Goal: Task Accomplishment & Management: Manage account settings

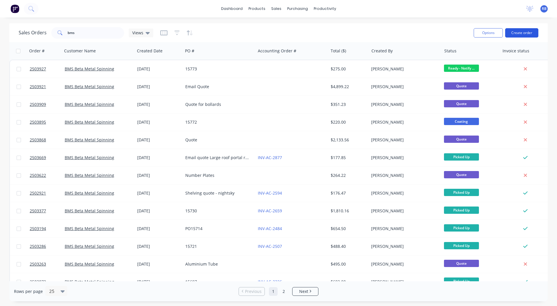
click at [514, 33] on button "Create order" at bounding box center [521, 32] width 33 height 9
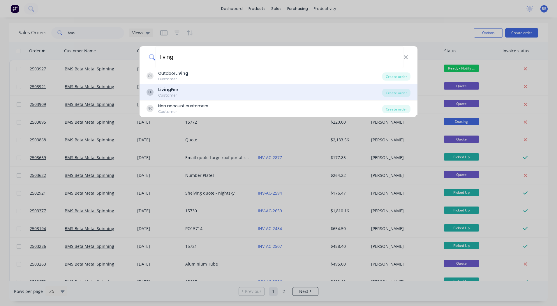
type input "living"
click at [191, 91] on div "LF Living Fire Customer" at bounding box center [264, 92] width 236 height 11
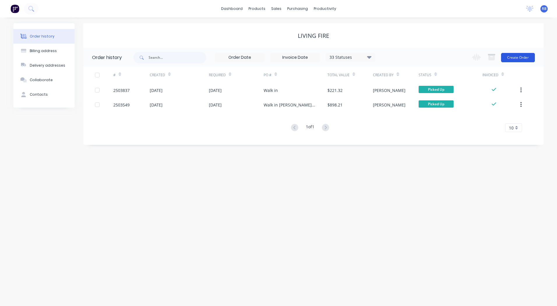
click at [523, 54] on button "Create Order" at bounding box center [518, 57] width 34 height 9
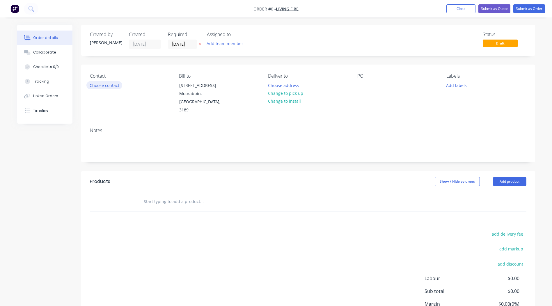
click at [106, 85] on button "Choose contact" at bounding box center [104, 85] width 36 height 8
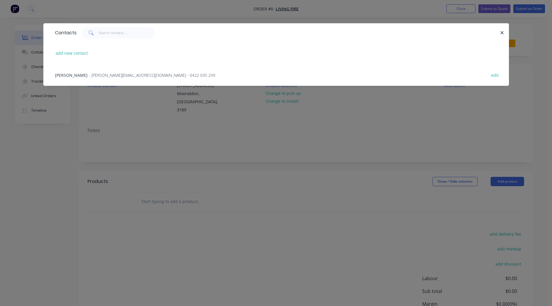
click at [83, 76] on span "[PERSON_NAME]" at bounding box center [71, 75] width 33 height 6
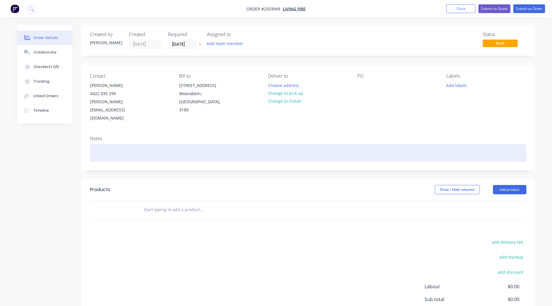
click at [113, 144] on div at bounding box center [308, 153] width 437 height 18
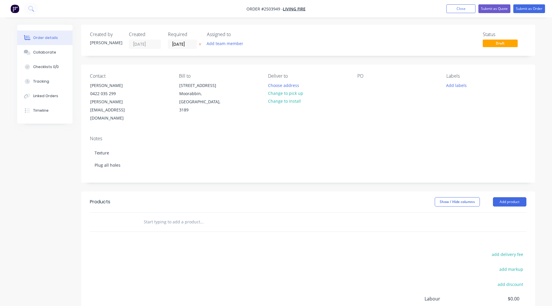
click at [138, 136] on div "Notes" at bounding box center [308, 139] width 437 height 6
click at [290, 95] on button "Change to pick up" at bounding box center [285, 93] width 41 height 8
click at [354, 108] on div "Contact [PERSON_NAME] 0422 035 299 [PERSON_NAME][EMAIL_ADDRESS][DOMAIN_NAME] [P…" at bounding box center [308, 98] width 454 height 67
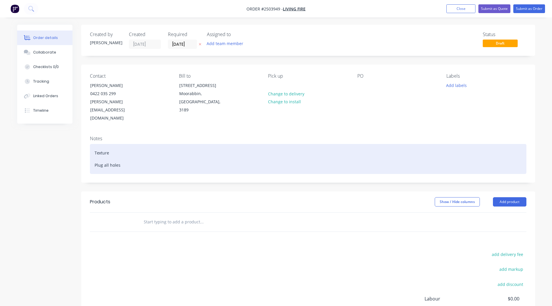
click at [118, 144] on div "Texture Plug all holes" at bounding box center [308, 159] width 437 height 30
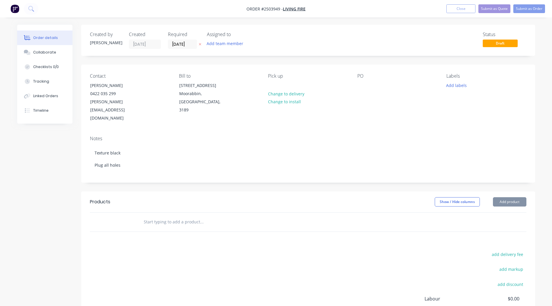
click at [153, 136] on div "Notes" at bounding box center [308, 139] width 437 height 6
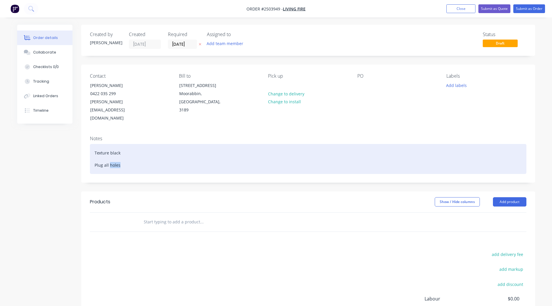
drag, startPoint x: 118, startPoint y: 151, endPoint x: 110, endPoint y: 154, distance: 8.2
click at [110, 154] on div "Texture black Plug all holes" at bounding box center [308, 159] width 437 height 30
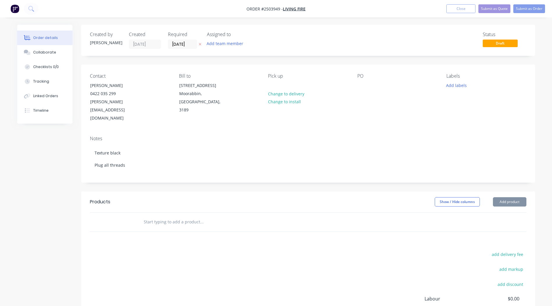
click at [141, 136] on div "Notes" at bounding box center [308, 139] width 437 height 6
click at [361, 86] on div at bounding box center [361, 85] width 9 height 8
click at [453, 87] on button "Add labels" at bounding box center [456, 85] width 27 height 8
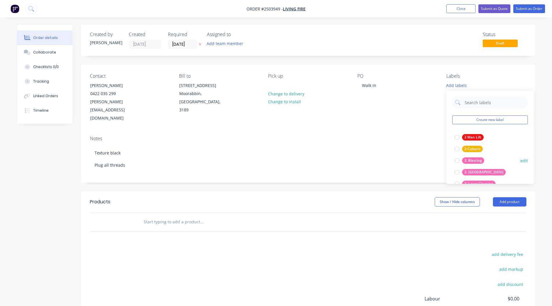
click at [476, 162] on div "2. Blasting" at bounding box center [473, 160] width 22 height 6
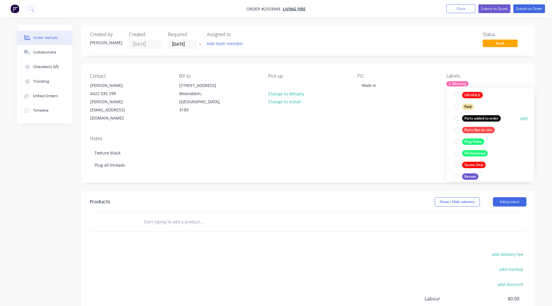
scroll to position [320, 0]
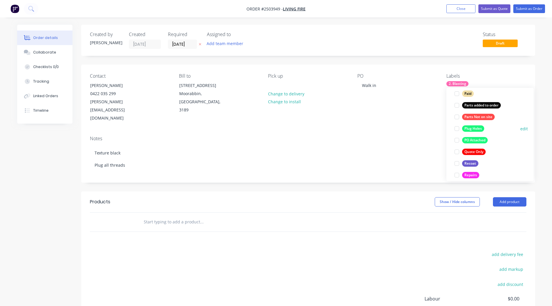
click at [476, 130] on div "Plug Holes" at bounding box center [473, 128] width 22 height 6
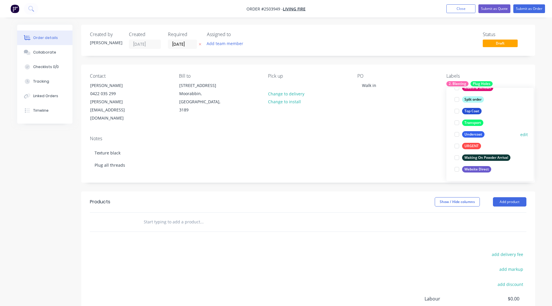
scroll to position [390, 0]
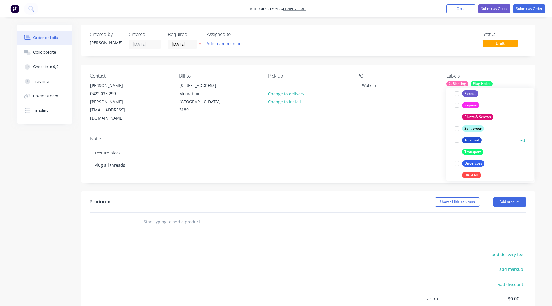
click at [476, 140] on div "Top Coat" at bounding box center [472, 140] width 20 height 6
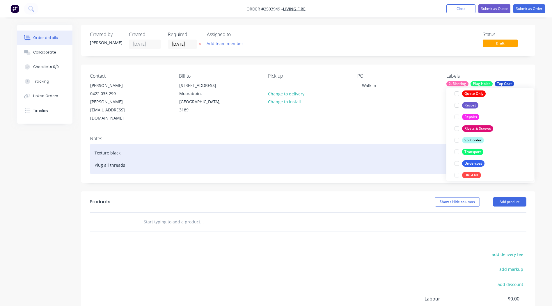
scroll to position [17, 0]
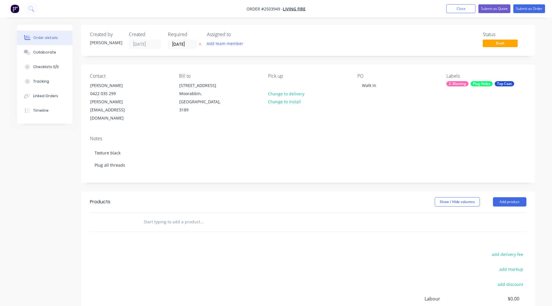
click at [161, 197] on div "Products" at bounding box center [136, 201] width 93 height 9
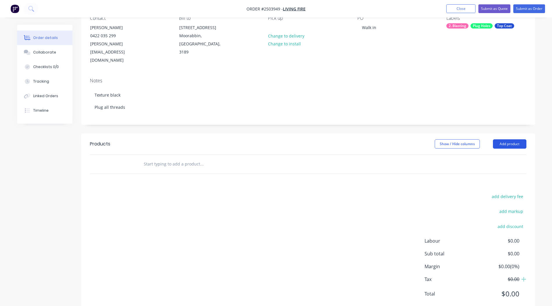
click at [500, 139] on button "Add product" at bounding box center [509, 143] width 33 height 9
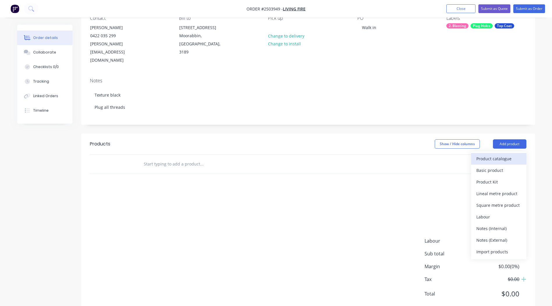
click at [496, 153] on button "Product catalogue" at bounding box center [498, 159] width 55 height 12
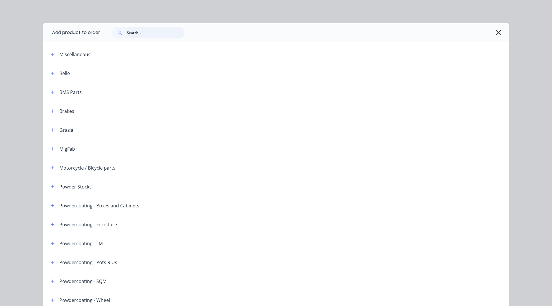
click at [168, 32] on input "text" at bounding box center [156, 33] width 58 height 12
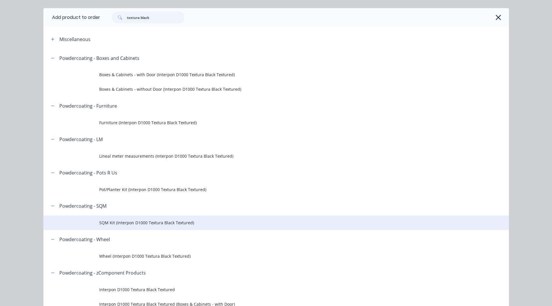
scroll to position [29, 0]
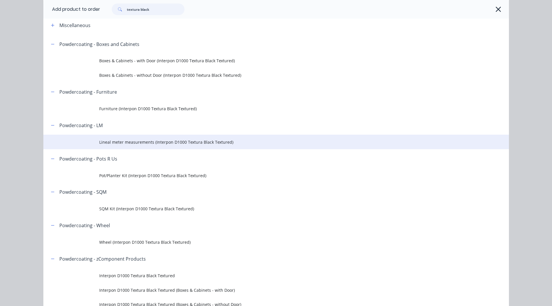
type input "textura black"
click at [126, 145] on td "Lineal meter measurements (Interpon D1000 Textura Black Textured)" at bounding box center [304, 142] width 410 height 15
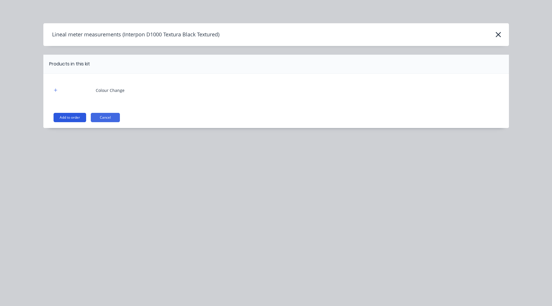
click at [71, 116] on button "Add to order" at bounding box center [70, 117] width 33 height 9
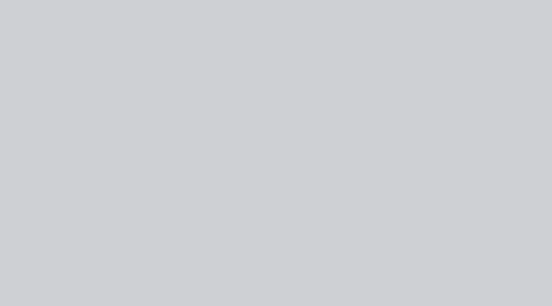
type input "$40.00"
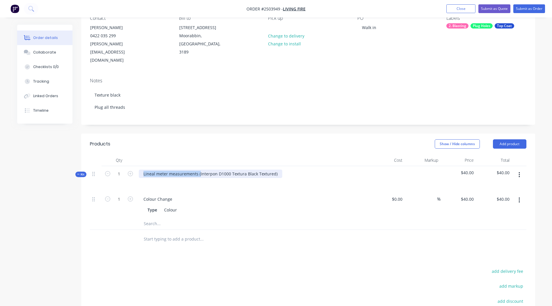
drag, startPoint x: 199, startPoint y: 157, endPoint x: -1, endPoint y: 176, distance: 200.6
click at [0, 176] on html "Order #2503949 - Living Fire Add product Close Submit as Quote Submit as Order …" at bounding box center [276, 169] width 552 height 455
click at [222, 170] on div "Interpon D1000 Textura Black Textured)" at bounding box center [182, 174] width 86 height 8
click at [234, 137] on header "Products Show / Hide columns Add product" at bounding box center [308, 144] width 454 height 21
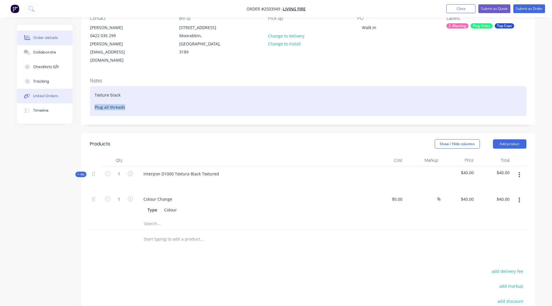
drag, startPoint x: 134, startPoint y: 91, endPoint x: 43, endPoint y: 93, distance: 91.1
click at [43, 93] on div "Order details Collaborate Checklists 0/0 Tracking Linked Orders Timeline Order …" at bounding box center [276, 182] width 530 height 431
copy div "Plug all threads"
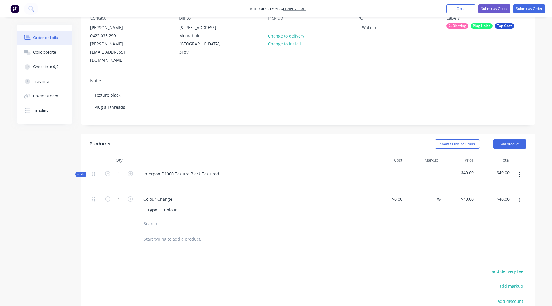
click at [373, 103] on div "Notes Texture black Plug all threads" at bounding box center [308, 98] width 454 height 51
click at [524, 170] on button "button" at bounding box center [520, 175] width 14 height 10
click at [510, 186] on div "Add product to kit" at bounding box center [499, 190] width 45 height 8
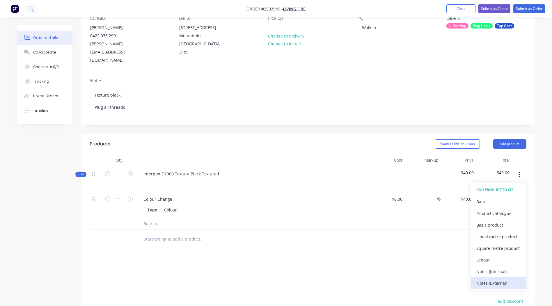
click at [495, 279] on div "Notes (External)" at bounding box center [499, 283] width 45 height 8
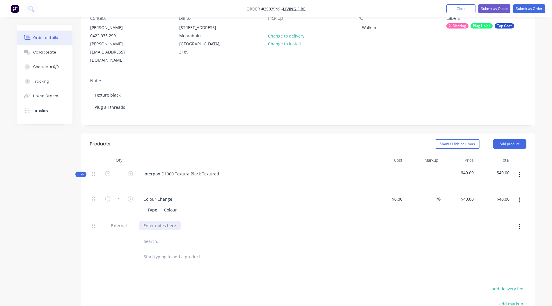
click at [152, 222] on div at bounding box center [160, 226] width 42 height 8
paste div
click at [265, 252] on div "Products Show / Hide columns Add product Qty Cost Markup Price Total Kit 1 Inte…" at bounding box center [308, 270] width 454 height 273
click at [518, 170] on button "button" at bounding box center [520, 175] width 14 height 10
click at [497, 186] on div "Add product to kit" at bounding box center [499, 190] width 45 height 8
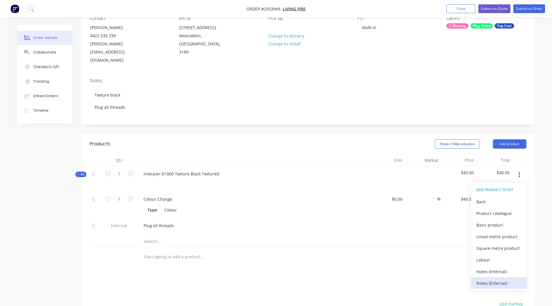
click at [496, 279] on div "Notes (External)" at bounding box center [499, 283] width 45 height 8
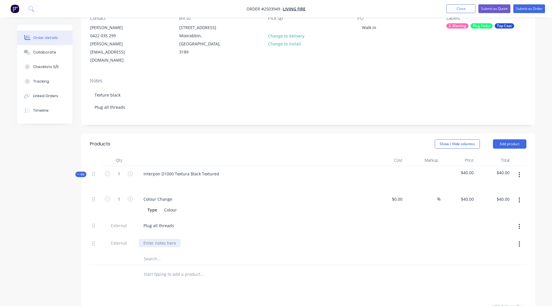
click at [151, 239] on div at bounding box center [160, 243] width 42 height 8
click at [310, 270] on div "Products Show / Hide columns Add product Qty Cost Markup Price Total Kit 1 Inte…" at bounding box center [308, 279] width 454 height 290
drag, startPoint x: 210, startPoint y: 229, endPoint x: 199, endPoint y: 231, distance: 10.4
click at [199, 239] on div "Measurements will be added once off pallet" at bounding box center [186, 243] width 95 height 8
click at [293, 273] on div "Products Show / Hide columns Add product Qty Cost Markup Price Total Kit 1 Inte…" at bounding box center [308, 279] width 454 height 290
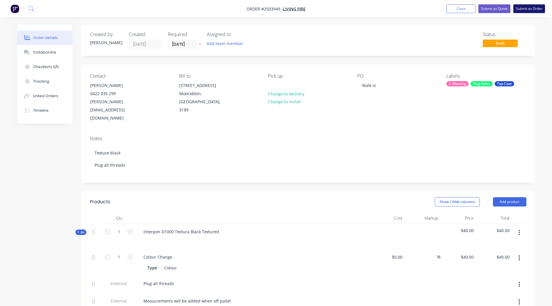
click at [521, 6] on button "Submit as Order" at bounding box center [530, 8] width 32 height 9
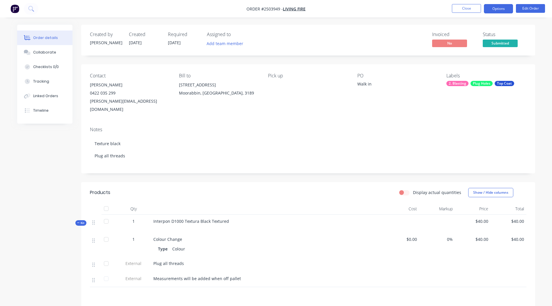
click at [502, 4] on button "Options" at bounding box center [498, 8] width 29 height 9
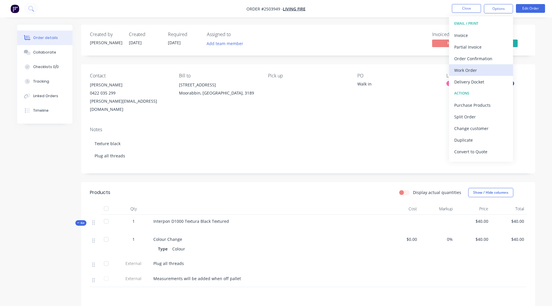
click at [482, 73] on div "Work Order" at bounding box center [481, 70] width 54 height 8
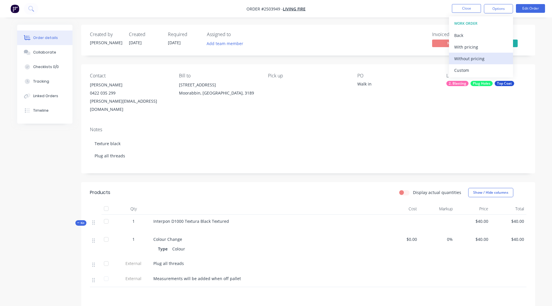
click at [482, 57] on div "Without pricing" at bounding box center [481, 58] width 54 height 8
click at [381, 112] on div "Contact [PERSON_NAME] 0422 035 299 [PERSON_NAME][EMAIL_ADDRESS][DOMAIN_NAME] [P…" at bounding box center [308, 93] width 454 height 58
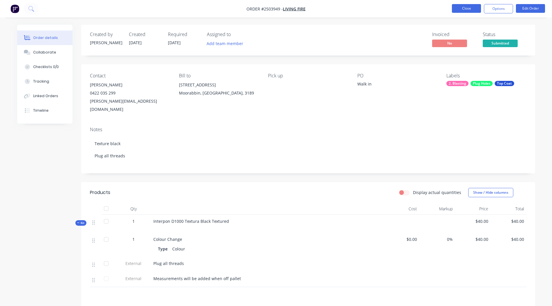
click at [463, 6] on button "Close" at bounding box center [466, 8] width 29 height 9
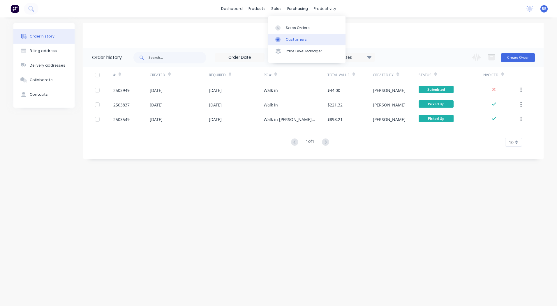
click at [301, 41] on div "Customers" at bounding box center [296, 39] width 21 height 5
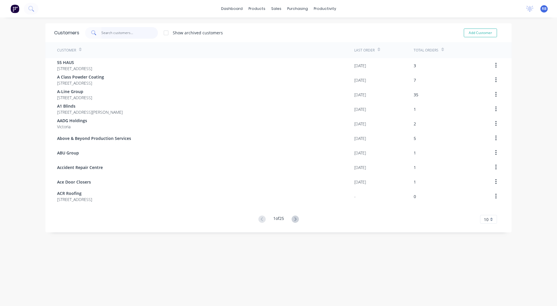
click at [116, 37] on input "text" at bounding box center [129, 33] width 57 height 12
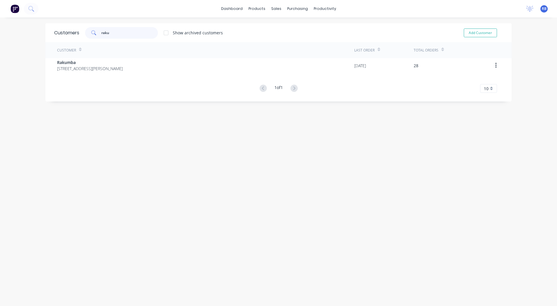
type input "raku"
click at [111, 81] on div "Customer Last Order Total Orders Rakumba 4 [PERSON_NAME] Court [GEOGRAPHIC_DATA…" at bounding box center [278, 67] width 466 height 51
click at [112, 74] on div "Customer Last Order Total Orders Rakumba 4 [PERSON_NAME] Court [GEOGRAPHIC_DATA…" at bounding box center [278, 67] width 466 height 51
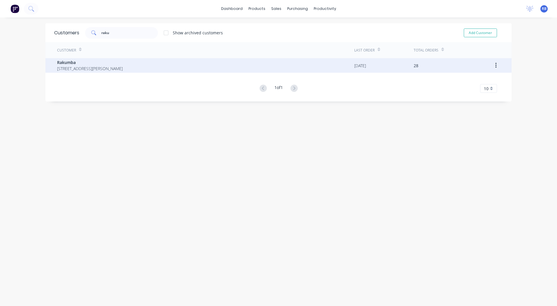
click at [123, 67] on span "[STREET_ADDRESS][PERSON_NAME]" at bounding box center [89, 68] width 65 height 6
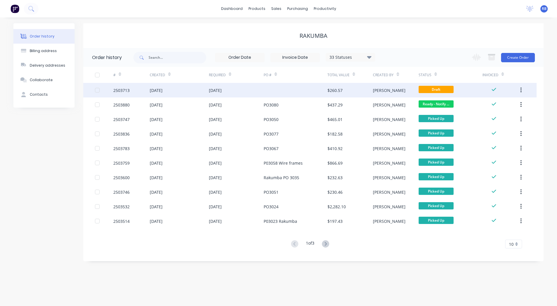
click at [224, 86] on div "[DATE]" at bounding box center [236, 90] width 55 height 15
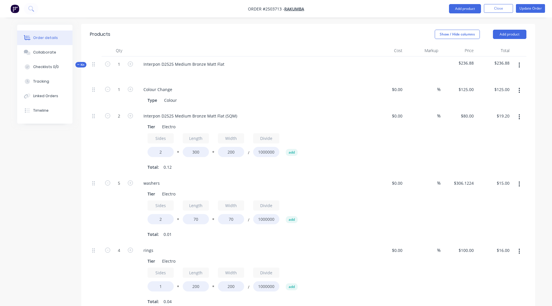
scroll to position [146, 0]
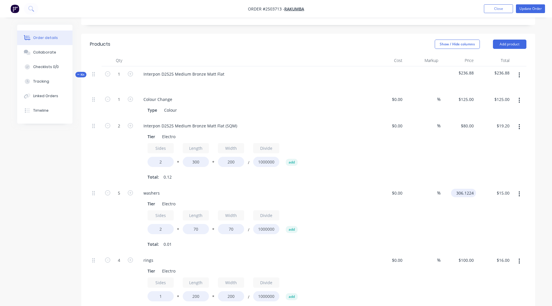
click at [464, 189] on input "306.1224" at bounding box center [465, 193] width 23 height 8
type input "$80.00"
type input "15"
type input "$306.1224"
type input "$15.00"
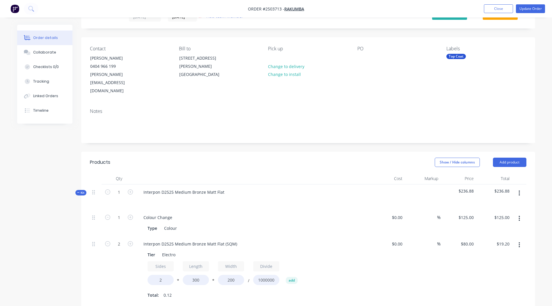
scroll to position [0, 0]
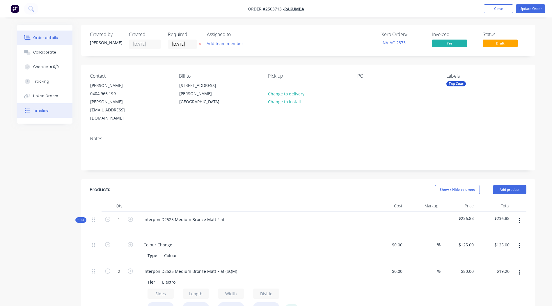
click at [40, 108] on div "Timeline" at bounding box center [40, 110] width 15 height 5
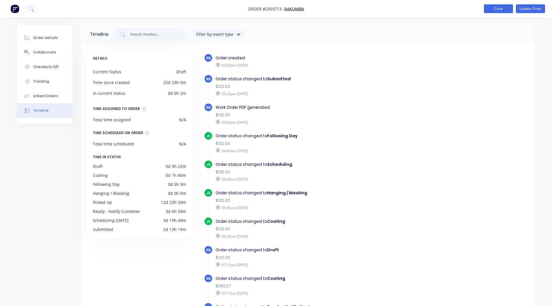
click at [489, 6] on button "Close" at bounding box center [498, 8] width 29 height 9
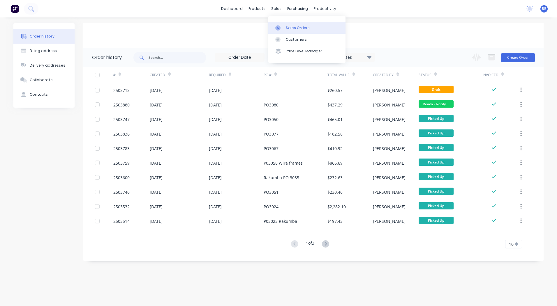
click at [286, 29] on div "Sales Orders" at bounding box center [298, 27] width 24 height 5
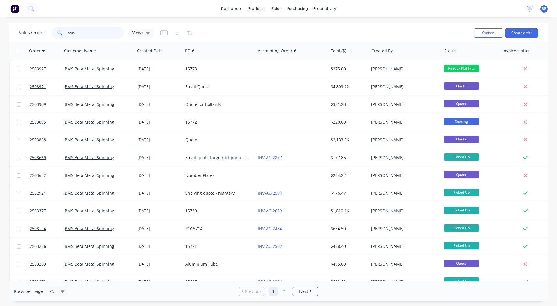
drag, startPoint x: 89, startPoint y: 30, endPoint x: 0, endPoint y: 37, distance: 89.1
click at [0, 37] on html "dashboard products sales purchasing productivity dashboard products Product Cat…" at bounding box center [278, 153] width 557 height 306
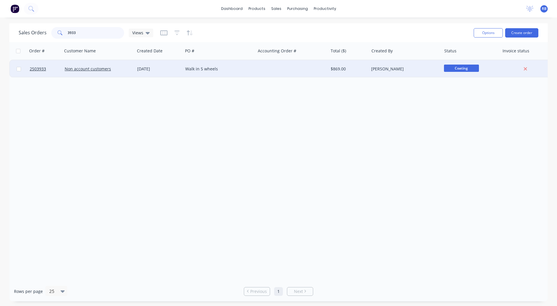
type input "3933"
click at [213, 72] on div "Walk in 5 wheels" at bounding box center [219, 68] width 72 height 17
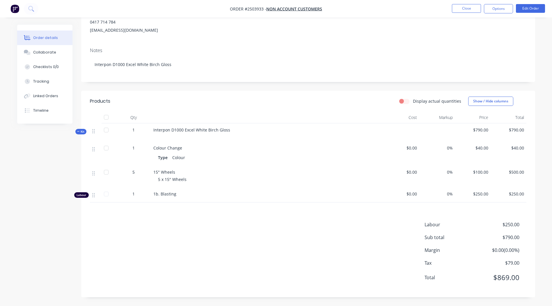
scroll to position [64, 0]
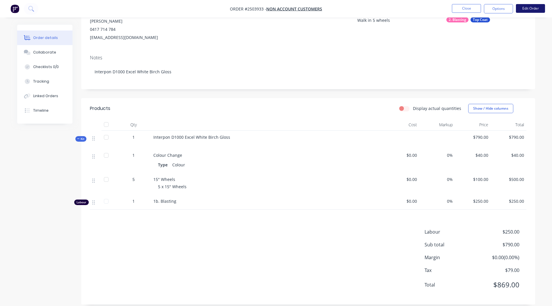
click at [524, 6] on button "Edit Order" at bounding box center [530, 8] width 29 height 9
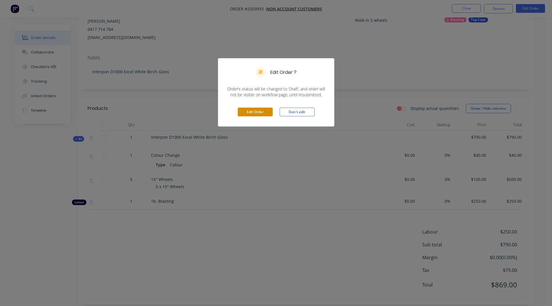
click at [258, 113] on button "Edit Order" at bounding box center [255, 112] width 35 height 9
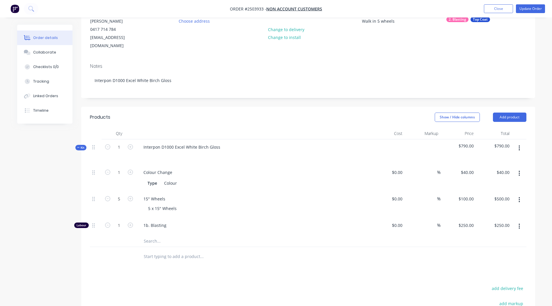
scroll to position [146, 0]
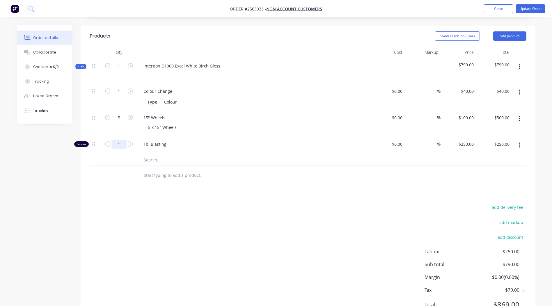
click at [120, 96] on input "1" at bounding box center [118, 91] width 15 height 9
type input "0.8333"
type input "$208.33"
click at [232, 229] on div "add delivery fee add markup add discount Labour $250.00 Sub total $790.00 Margi…" at bounding box center [308, 259] width 437 height 112
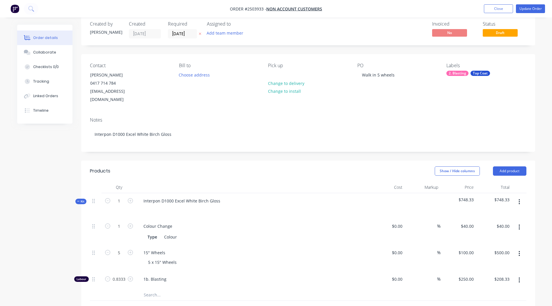
scroll to position [2, 0]
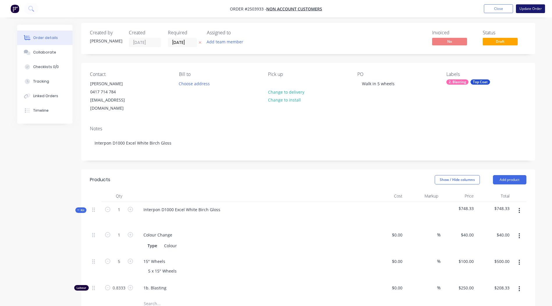
click at [524, 9] on button "Update Order" at bounding box center [530, 8] width 29 height 9
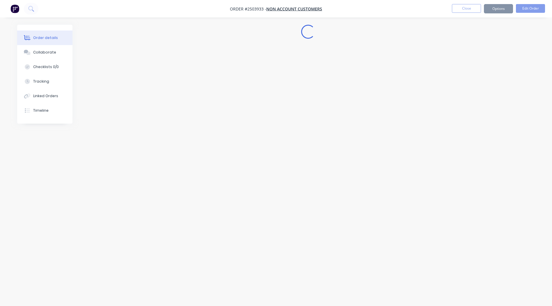
scroll to position [0, 0]
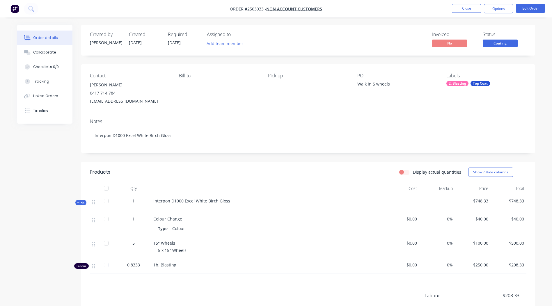
click at [505, 43] on span "Coating" at bounding box center [500, 43] width 35 height 7
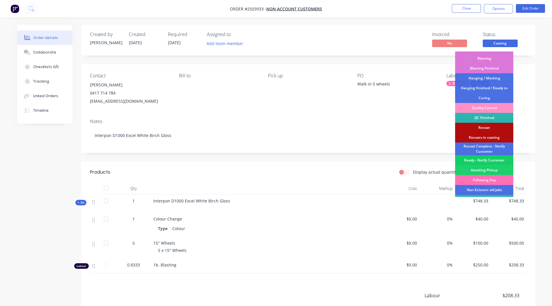
scroll to position [125, 0]
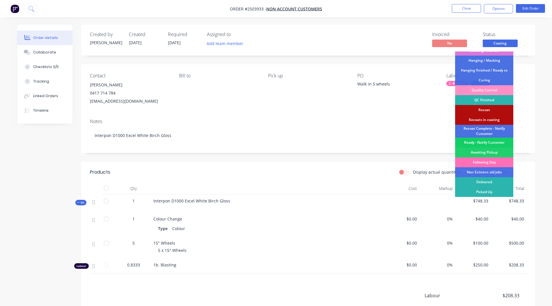
click at [490, 141] on div "Ready - Notify Customer" at bounding box center [484, 143] width 58 height 10
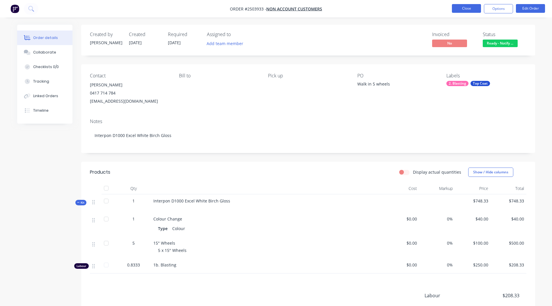
click at [475, 9] on button "Close" at bounding box center [466, 8] width 29 height 9
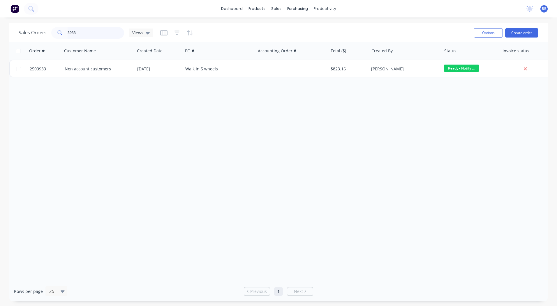
click at [28, 26] on div "Sales Orders 3933 Views" at bounding box center [244, 33] width 450 height 14
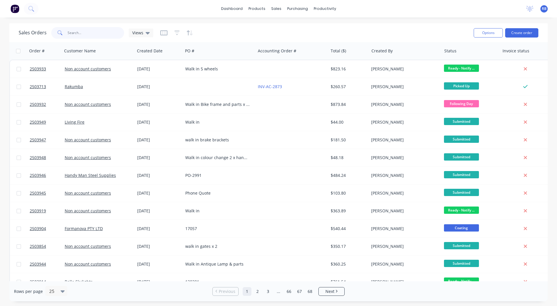
click at [80, 31] on input "text" at bounding box center [96, 33] width 57 height 12
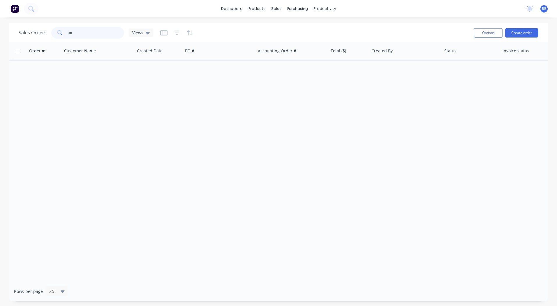
type input "u"
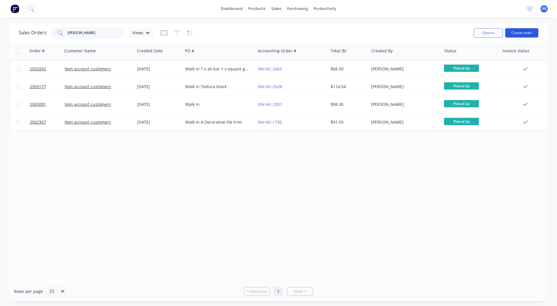
type input "[PERSON_NAME]"
click at [519, 32] on button "Create order" at bounding box center [521, 32] width 33 height 9
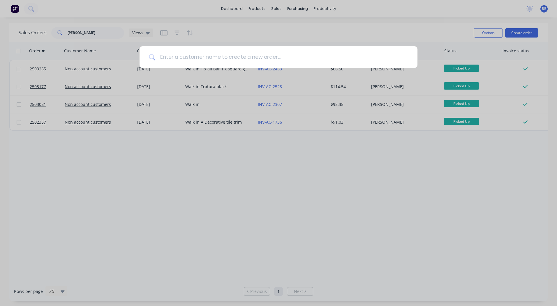
click at [248, 57] on input at bounding box center [281, 57] width 253 height 22
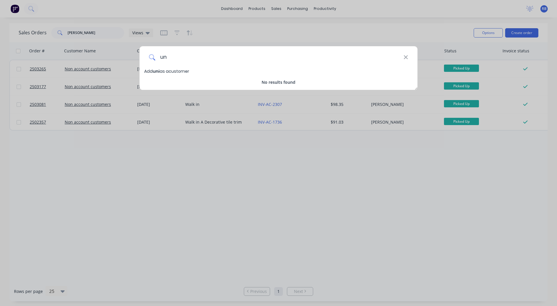
type input "u"
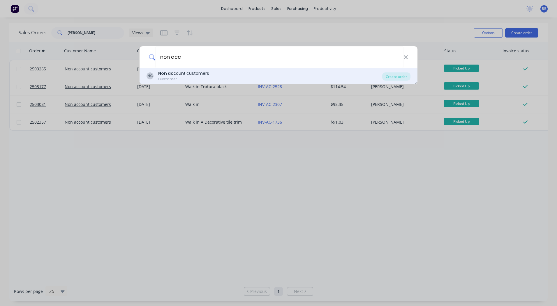
type input "non acc"
click at [211, 72] on div "NC Non acc ount customers Customer" at bounding box center [264, 75] width 236 height 11
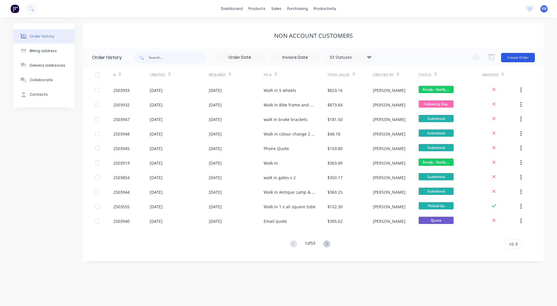
click at [519, 57] on button "Create Order" at bounding box center [518, 57] width 34 height 9
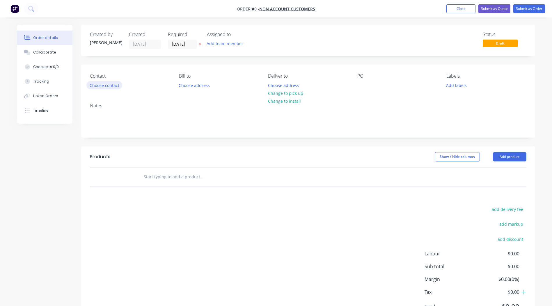
click at [105, 84] on button "Choose contact" at bounding box center [104, 85] width 36 height 8
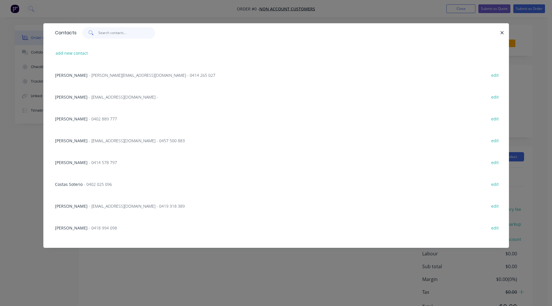
click at [104, 33] on input "text" at bounding box center [126, 33] width 57 height 12
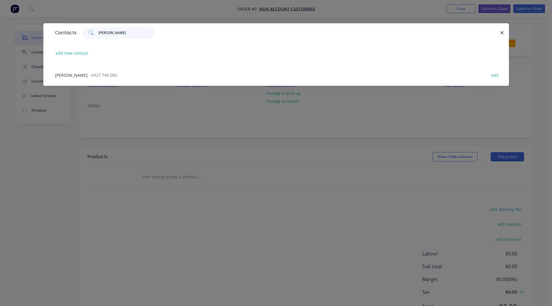
type input "[PERSON_NAME]"
click at [61, 74] on span "[PERSON_NAME]" at bounding box center [71, 75] width 33 height 6
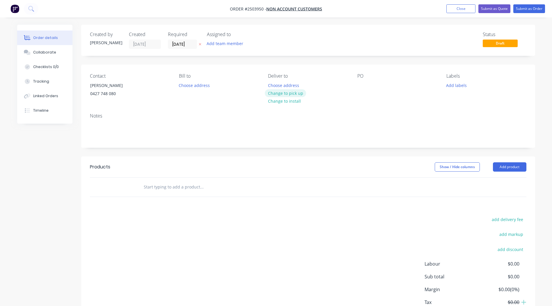
click at [282, 92] on button "Change to pick up" at bounding box center [285, 93] width 41 height 8
click at [363, 83] on div at bounding box center [361, 85] width 9 height 8
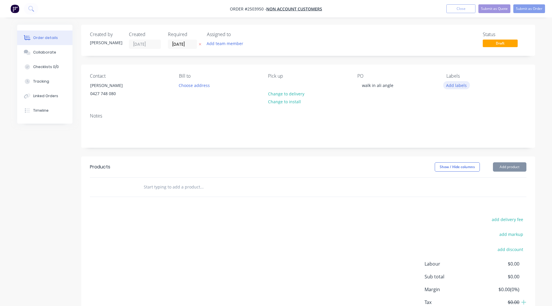
click at [459, 86] on button "Add labels" at bounding box center [456, 85] width 27 height 8
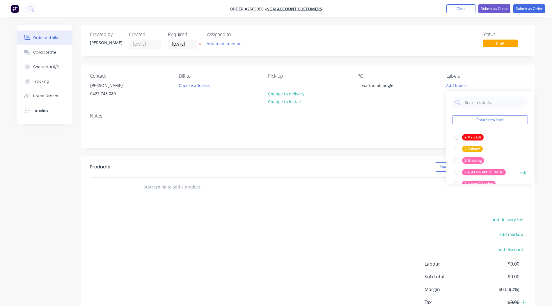
click at [457, 172] on div at bounding box center [457, 173] width 12 height 12
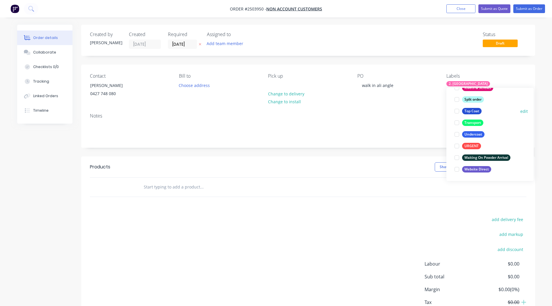
click at [456, 110] on div at bounding box center [457, 111] width 12 height 12
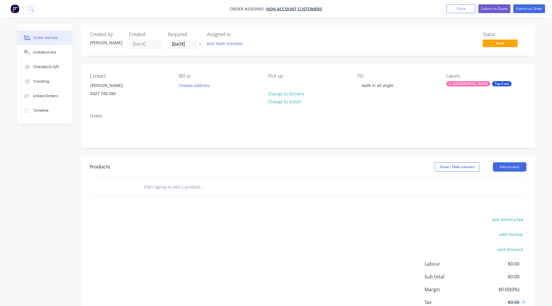
drag, startPoint x: 416, startPoint y: 221, endPoint x: 468, endPoint y: 201, distance: 55.7
click at [417, 219] on div "add delivery fee add markup add discount Labour $0.00 Sub total $0.00 Margin $0…" at bounding box center [308, 272] width 437 height 112
click at [503, 164] on button "Add product" at bounding box center [509, 166] width 33 height 9
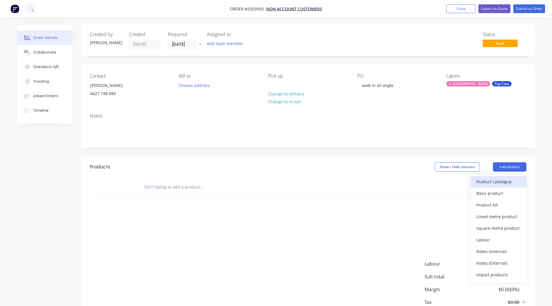
click at [484, 178] on div "Product catalogue" at bounding box center [499, 182] width 45 height 8
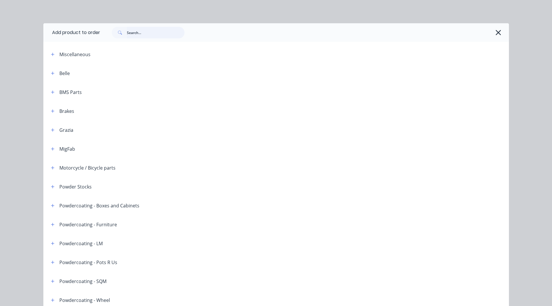
click at [144, 33] on input "text" at bounding box center [156, 33] width 58 height 12
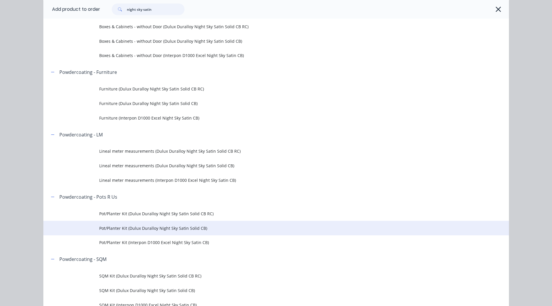
scroll to position [116, 0]
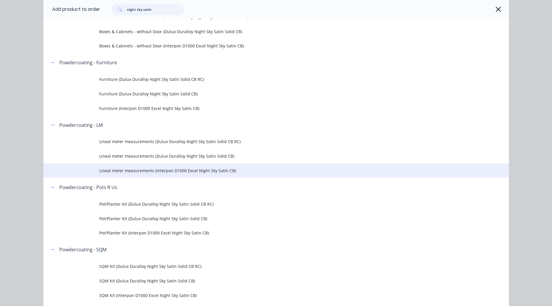
type input "night sky satin"
click at [181, 171] on span "Lineal meter measurements (Interpon D1000 Excel Night Sky Satin CB)" at bounding box center [263, 171] width 328 height 6
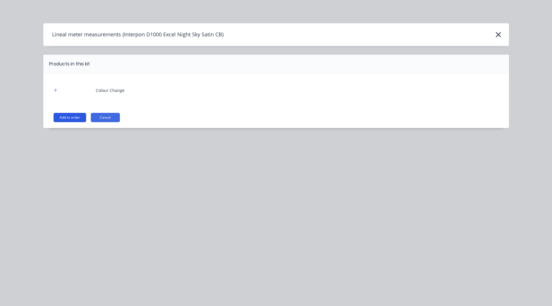
click at [72, 116] on button "Add to order" at bounding box center [70, 117] width 33 height 9
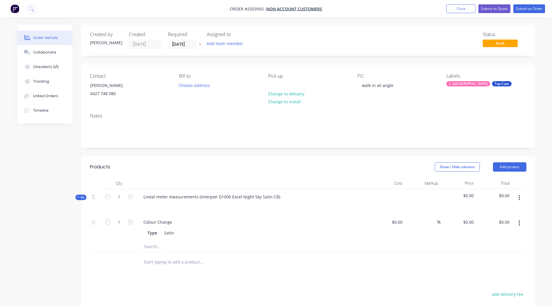
click at [520, 224] on icon "button" at bounding box center [519, 223] width 1 height 6
click at [498, 264] on div "Delete" at bounding box center [499, 262] width 45 height 8
click at [519, 194] on button "button" at bounding box center [520, 198] width 14 height 10
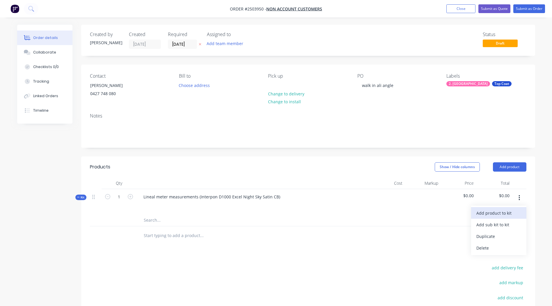
click at [515, 213] on div "Add product to kit" at bounding box center [499, 213] width 45 height 8
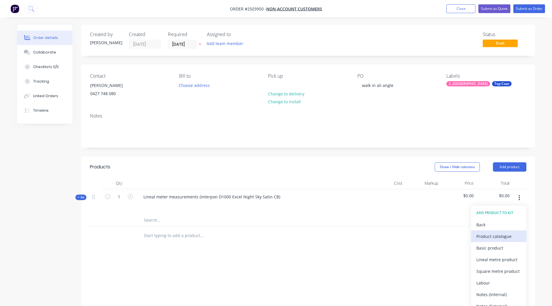
click at [501, 237] on div "Product catalogue" at bounding box center [499, 236] width 45 height 8
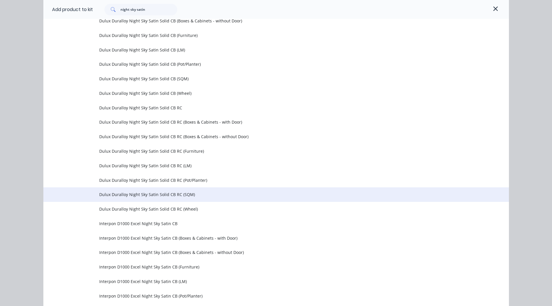
scroll to position [264, 0]
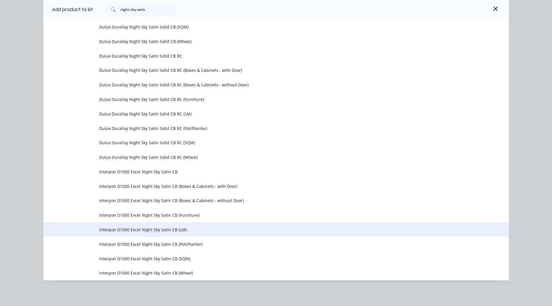
click at [165, 230] on span "Interpon D1000 Excel Night Sky Satin CB (LM)" at bounding box center [263, 230] width 328 height 6
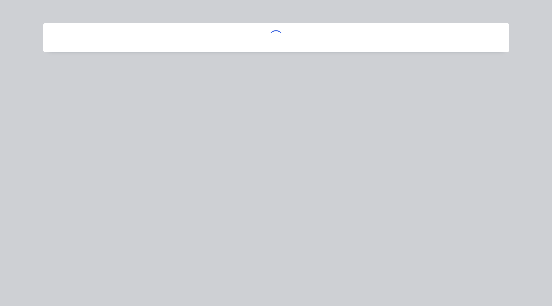
scroll to position [0, 0]
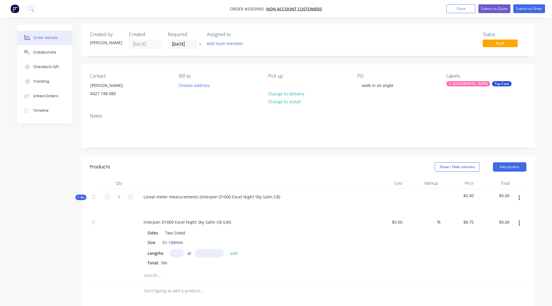
click at [176, 252] on input "text" at bounding box center [176, 253] width 15 height 8
type input "1"
type input "4000mm"
click at [237, 252] on button "add" at bounding box center [234, 253] width 14 height 8
type input "$35.00"
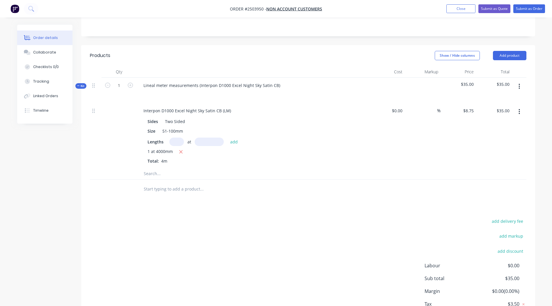
scroll to position [116, 0]
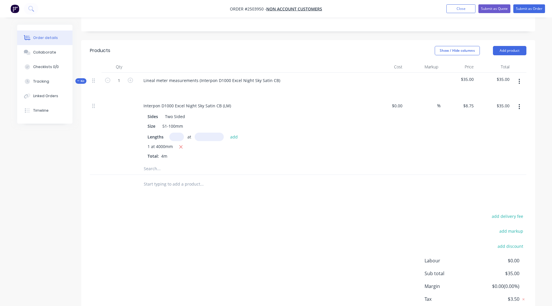
click at [520, 80] on button "button" at bounding box center [520, 81] width 14 height 10
click at [500, 98] on div "Add product to kit" at bounding box center [499, 97] width 45 height 8
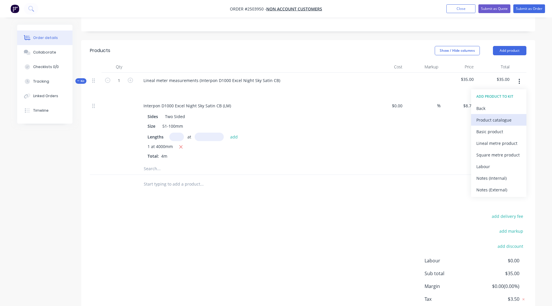
click at [494, 122] on div "Product catalogue" at bounding box center [499, 120] width 45 height 8
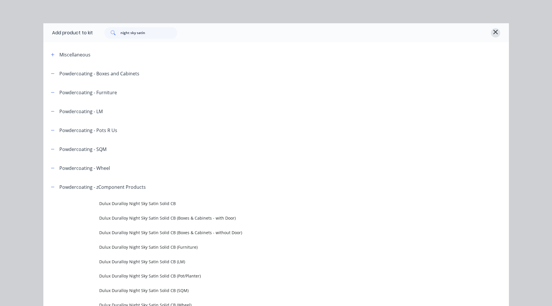
click at [494, 31] on icon "button" at bounding box center [495, 32] width 4 height 4
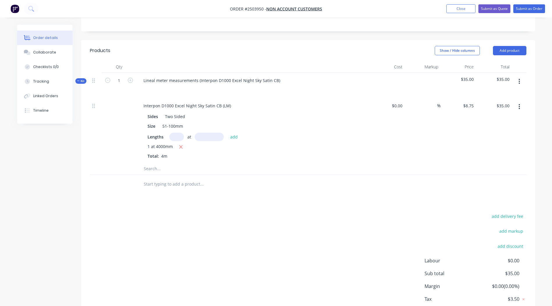
click at [520, 81] on icon "button" at bounding box center [519, 81] width 1 height 5
click at [502, 96] on div "Add product to kit" at bounding box center [499, 97] width 45 height 8
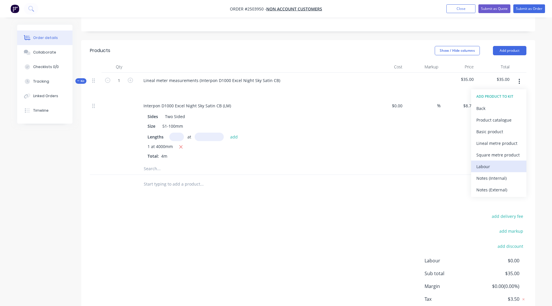
click at [488, 167] on div "Labour" at bounding box center [499, 166] width 45 height 8
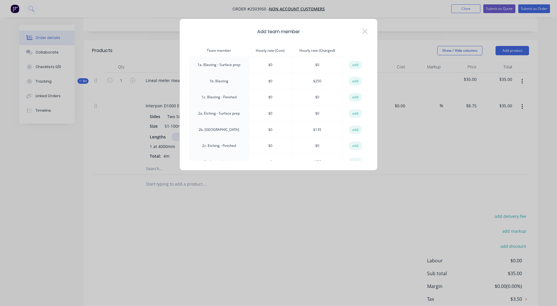
click at [352, 130] on button "add" at bounding box center [355, 129] width 13 height 9
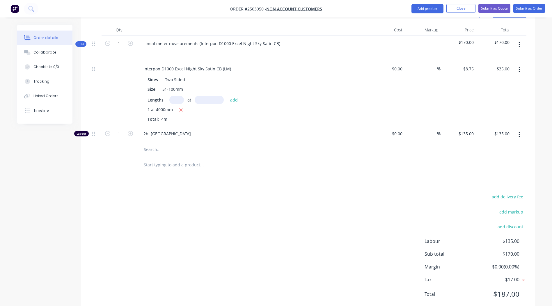
scroll to position [170, 0]
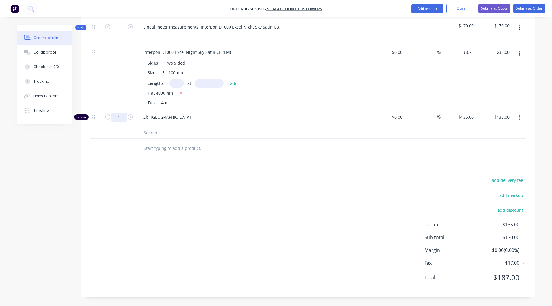
click at [116, 114] on input "1" at bounding box center [118, 117] width 15 height 9
type input "0.333"
type input "$44.96"
click at [229, 220] on div "add delivery fee add markup add discount Labour $135.00 Sub total $170.00 Margi…" at bounding box center [308, 232] width 437 height 112
click at [526, 7] on button "Submit as Order" at bounding box center [530, 8] width 32 height 9
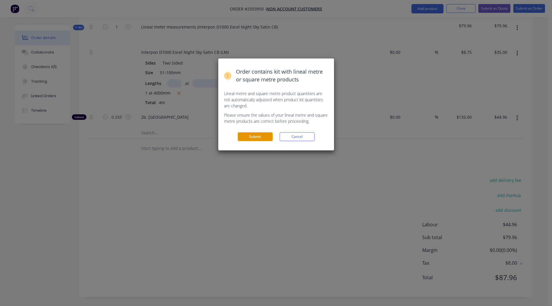
click at [248, 138] on button "Submit" at bounding box center [255, 136] width 35 height 9
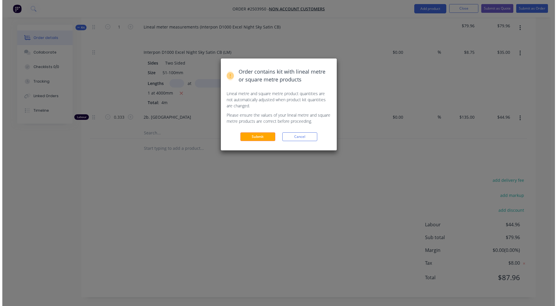
scroll to position [0, 0]
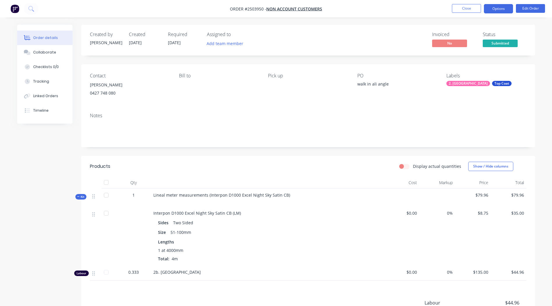
click at [502, 5] on button "Options" at bounding box center [498, 8] width 29 height 9
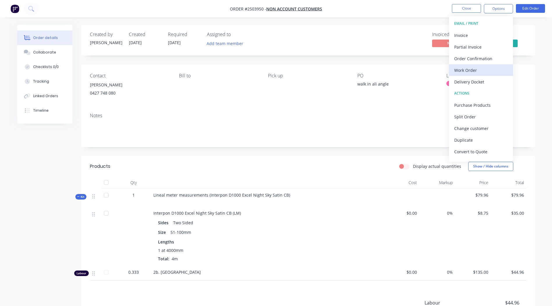
click at [463, 68] on div "Work Order" at bounding box center [481, 70] width 54 height 8
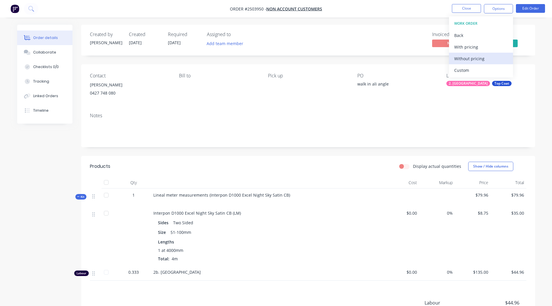
click at [465, 59] on div "Without pricing" at bounding box center [481, 58] width 54 height 8
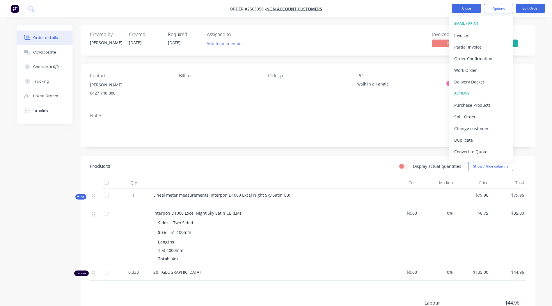
click at [465, 8] on button "Close" at bounding box center [466, 8] width 29 height 9
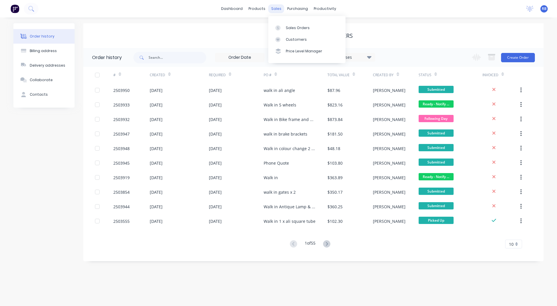
click at [276, 9] on div "sales" at bounding box center [276, 8] width 16 height 9
click at [289, 30] on div "Sales Orders" at bounding box center [298, 27] width 24 height 5
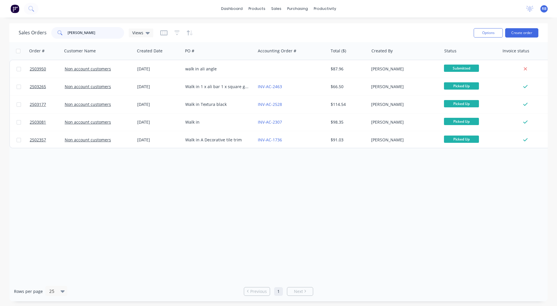
click at [94, 31] on input "[PERSON_NAME]" at bounding box center [96, 33] width 57 height 12
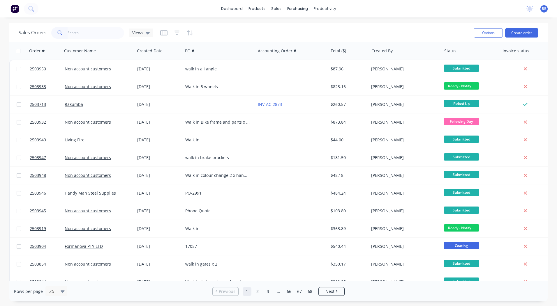
click at [307, 33] on div "Sales Orders Views" at bounding box center [244, 33] width 450 height 14
click at [230, 8] on link "dashboard" at bounding box center [231, 8] width 27 height 9
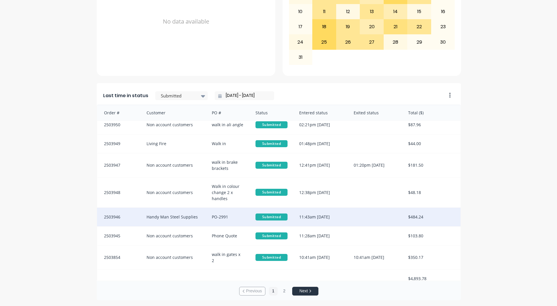
scroll to position [7, 0]
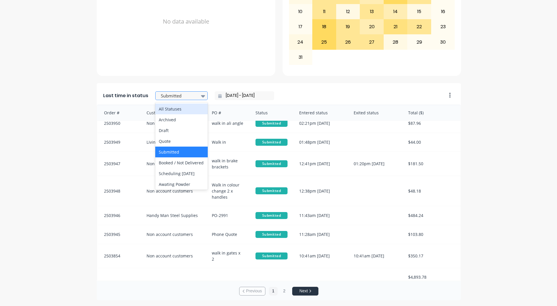
click at [174, 95] on div at bounding box center [178, 95] width 37 height 7
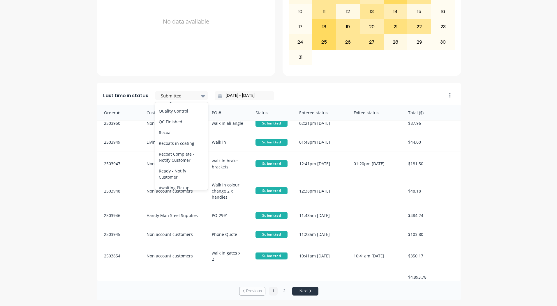
scroll to position [302, 0]
click at [170, 125] on div "Ready - Notify Customer" at bounding box center [181, 126] width 52 height 17
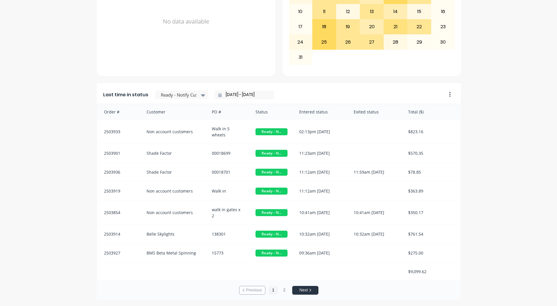
scroll to position [0, 0]
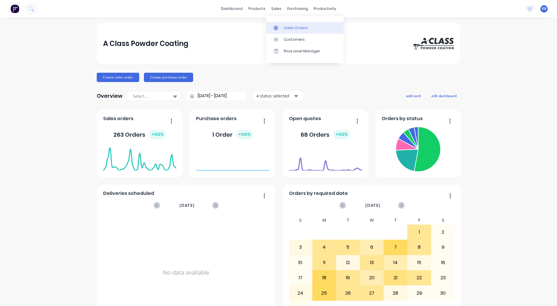
click at [286, 24] on link "Sales Orders" at bounding box center [304, 28] width 77 height 12
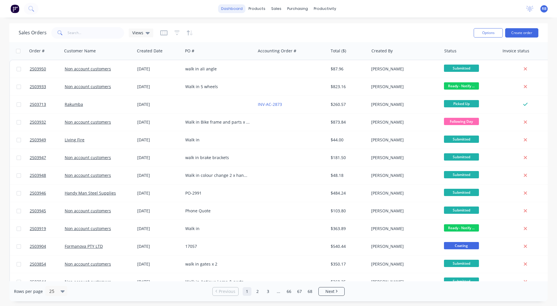
click at [231, 9] on link "dashboard" at bounding box center [231, 8] width 27 height 9
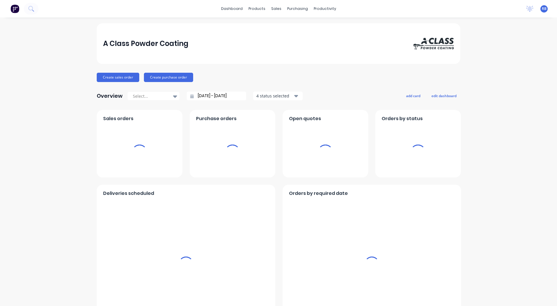
click at [182, 96] on div "Select... [DATE] - [DATE] 4 status selected" at bounding box center [214, 96] width 175 height 9
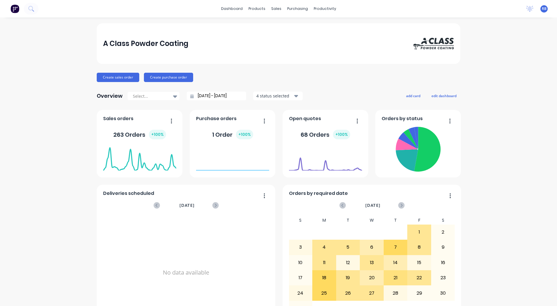
scroll to position [251, 0]
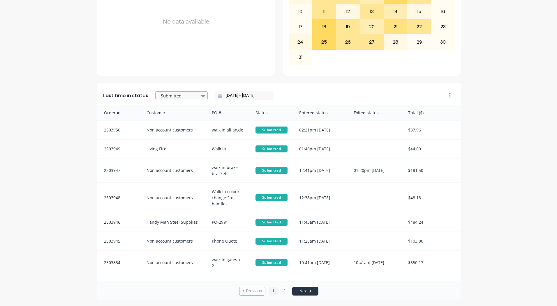
click at [187, 96] on div at bounding box center [178, 95] width 37 height 7
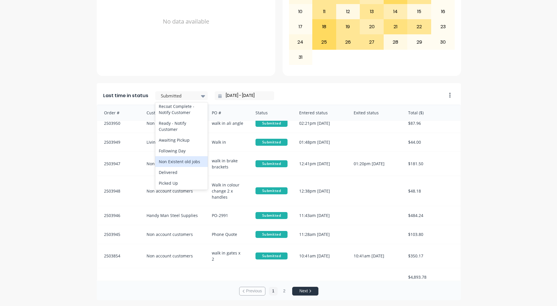
scroll to position [1, 0]
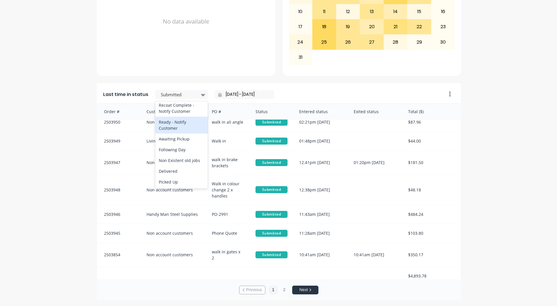
click at [178, 121] on div "Ready - Notify Customer" at bounding box center [181, 125] width 52 height 17
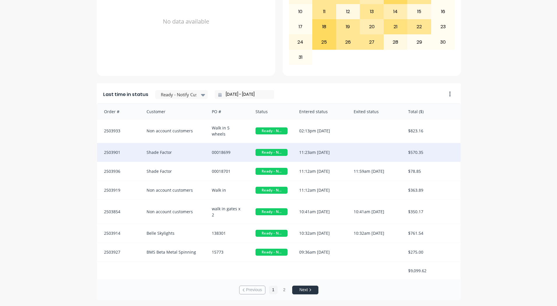
scroll to position [1, 0]
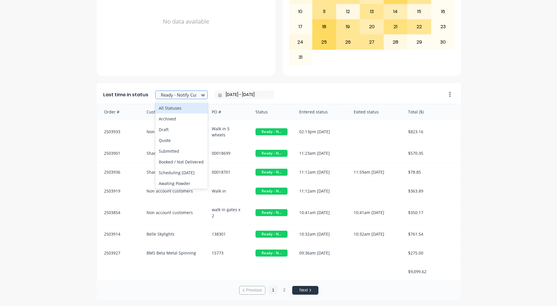
click at [181, 93] on div at bounding box center [178, 94] width 37 height 7
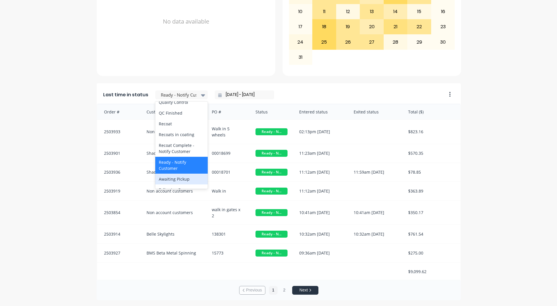
scroll to position [215, 0]
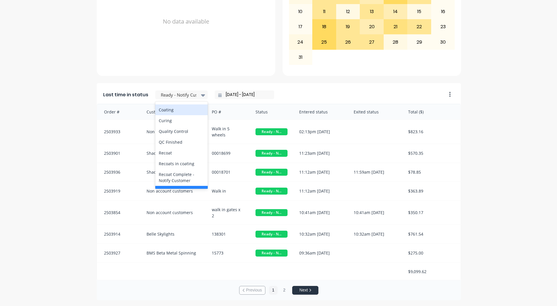
click at [170, 115] on div "Coating" at bounding box center [181, 110] width 52 height 11
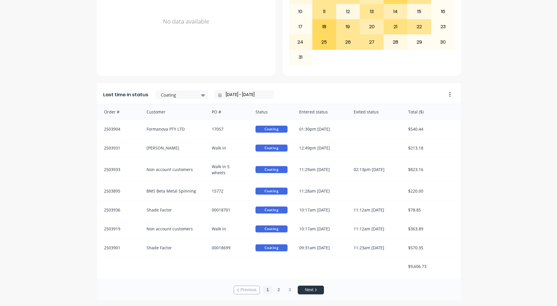
click at [277, 288] on button "2" at bounding box center [278, 290] width 9 height 9
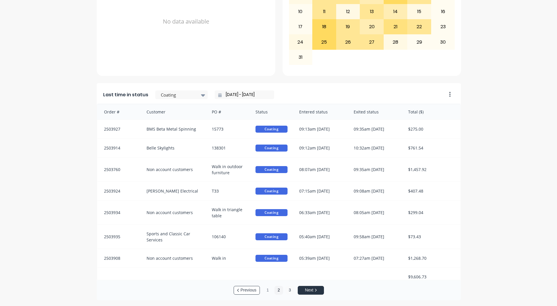
click at [286, 290] on button "3" at bounding box center [289, 290] width 9 height 9
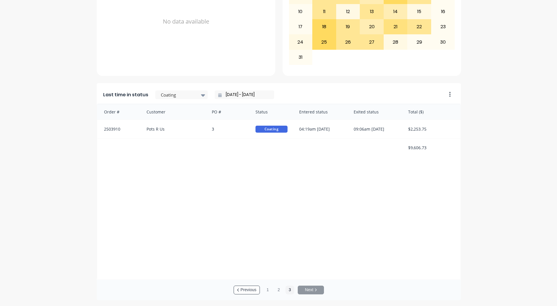
scroll to position [0, 0]
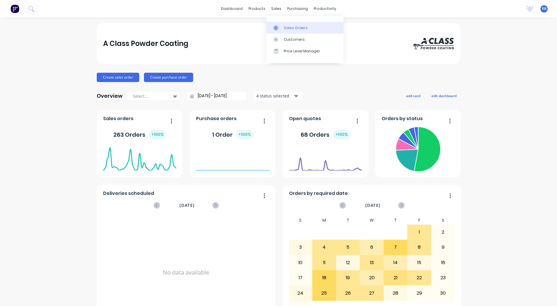
click at [284, 28] on div "Sales Orders" at bounding box center [296, 27] width 24 height 5
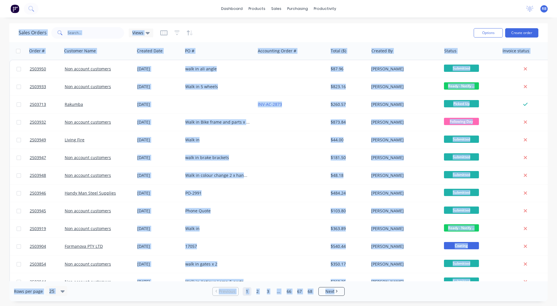
drag, startPoint x: 13, startPoint y: 22, endPoint x: 473, endPoint y: 282, distance: 528.6
click at [473, 282] on div "dashboard products sales purchasing productivity dashboard products Product Cat…" at bounding box center [278, 153] width 557 height 306
click at [233, 22] on div "dashboard products sales purchasing productivity dashboard products Product Cat…" at bounding box center [278, 153] width 557 height 306
drag, startPoint x: 8, startPoint y: 21, endPoint x: 469, endPoint y: 292, distance: 534.9
click at [469, 292] on div "dashboard products sales purchasing productivity dashboard products Product Cat…" at bounding box center [278, 153] width 557 height 306
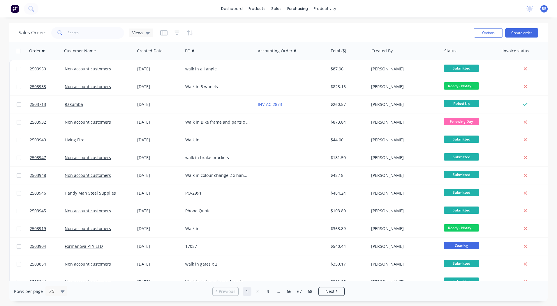
drag, startPoint x: 469, startPoint y: 292, endPoint x: 439, endPoint y: 295, distance: 30.1
click at [439, 295] on div "Rows per page 25 Previous 1 2 3 ... 66 67 68 Next" at bounding box center [278, 291] width 538 height 20
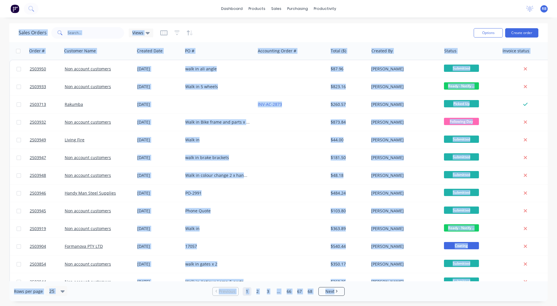
drag, startPoint x: 19, startPoint y: 24, endPoint x: 352, endPoint y: 300, distance: 432.4
click at [352, 300] on div "Sales Orders Views Options Create order Order # Customer Name Created Date PO #…" at bounding box center [278, 162] width 538 height 278
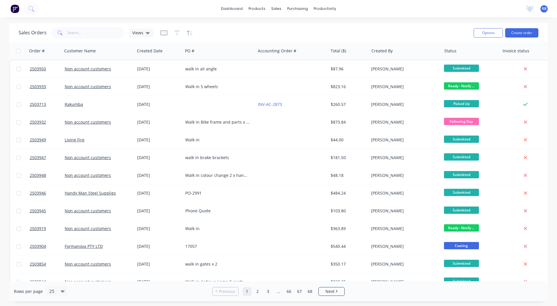
drag, startPoint x: 352, startPoint y: 300, endPoint x: 352, endPoint y: 296, distance: 3.5
click at [352, 296] on div "Rows per page 25 Previous 1 2 3 ... 66 67 68 Next" at bounding box center [278, 291] width 538 height 20
click at [234, 9] on link "dashboard" at bounding box center [231, 8] width 27 height 9
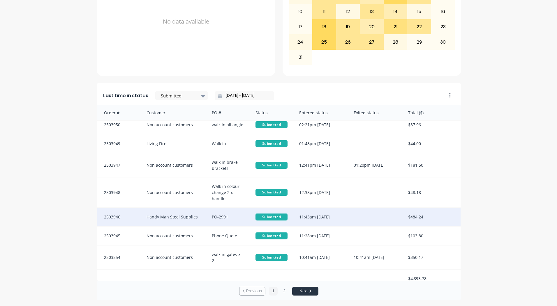
scroll to position [7, 0]
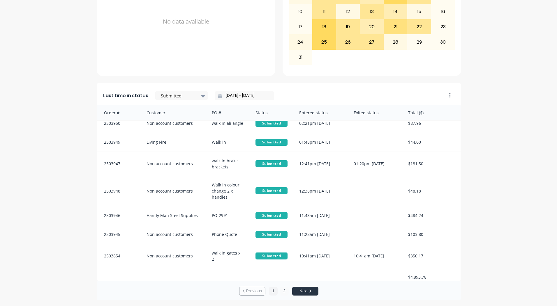
click at [281, 292] on button "2" at bounding box center [284, 291] width 9 height 9
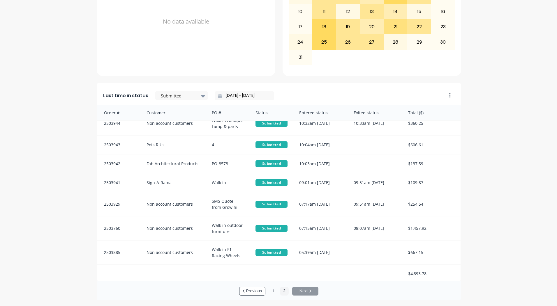
scroll to position [0, 0]
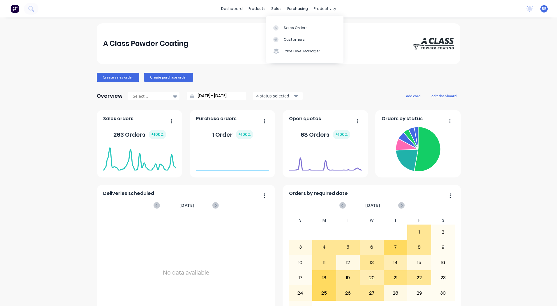
click at [281, 20] on div "Sales Orders Customers Price Level Manager" at bounding box center [304, 39] width 77 height 47
click at [282, 23] on link "Sales Orders" at bounding box center [304, 28] width 77 height 12
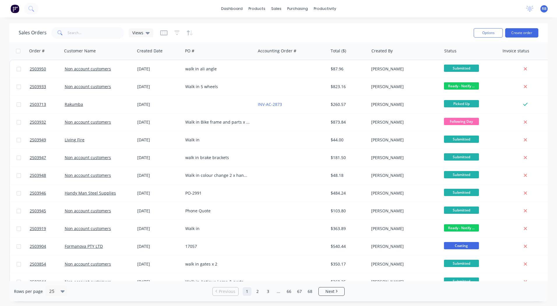
click at [548, 88] on div "Sales Orders Views Options Create order Order # Customer Name Created Date PO #…" at bounding box center [278, 162] width 557 height 278
click at [288, 26] on div "Sales Orders" at bounding box center [298, 27] width 24 height 5
click at [232, 7] on link "dashboard" at bounding box center [231, 8] width 27 height 9
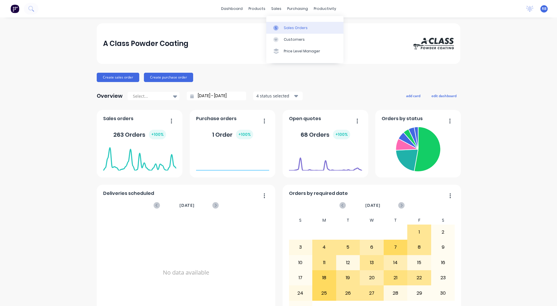
click at [292, 26] on div "Sales Orders" at bounding box center [296, 27] width 24 height 5
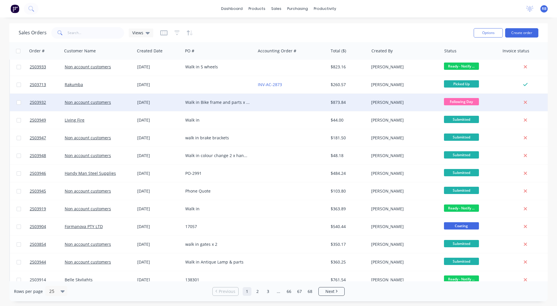
scroll to position [29, 0]
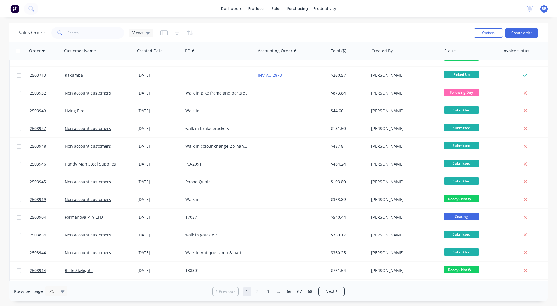
drag, startPoint x: 547, startPoint y: 134, endPoint x: 546, endPoint y: 186, distance: 52.4
click at [546, 186] on div "Sales Orders Views Options Create order Order # Customer Name Created Date PO #…" at bounding box center [278, 162] width 557 height 278
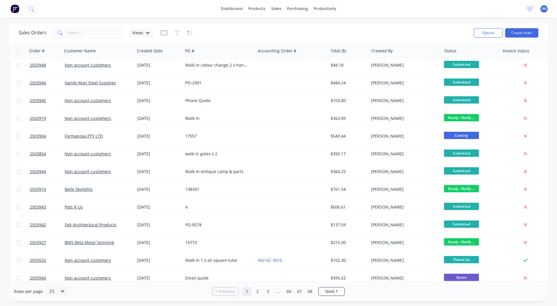
scroll to position [225, 0]
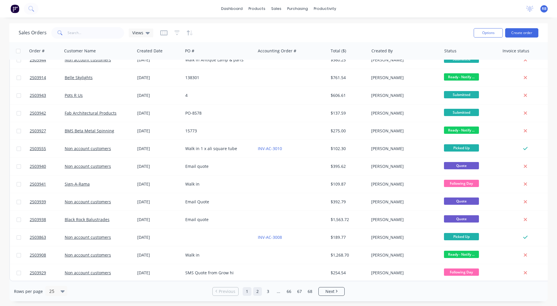
click at [257, 292] on link "2" at bounding box center [257, 291] width 9 height 9
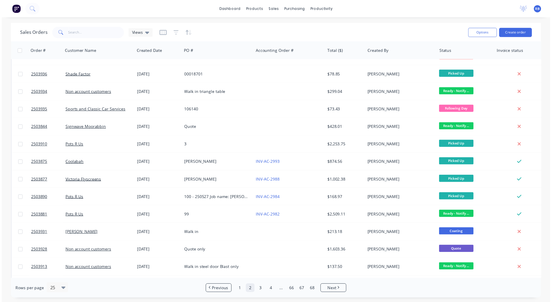
scroll to position [0, 0]
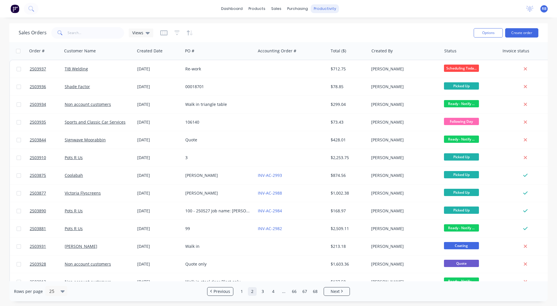
click at [324, 10] on div "productivity" at bounding box center [325, 8] width 28 height 9
click at [330, 29] on div "Workflow" at bounding box center [334, 27] width 17 height 5
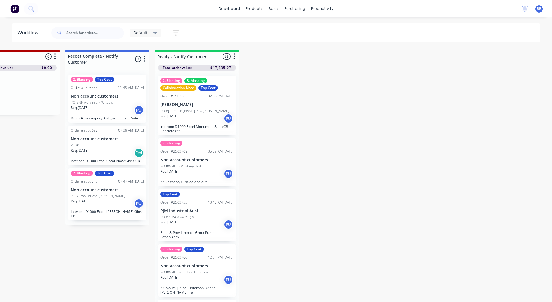
scroll to position [2, 0]
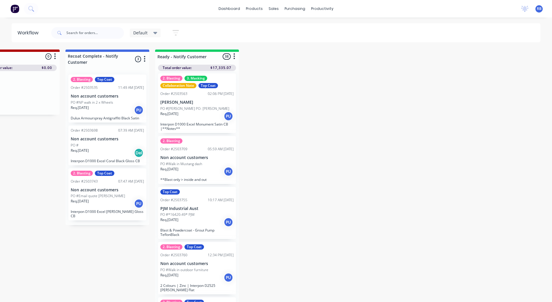
click at [190, 266] on p "Non account customers" at bounding box center [196, 263] width 73 height 5
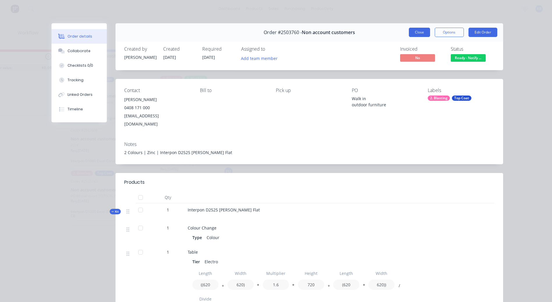
click at [410, 32] on button "Close" at bounding box center [419, 32] width 21 height 9
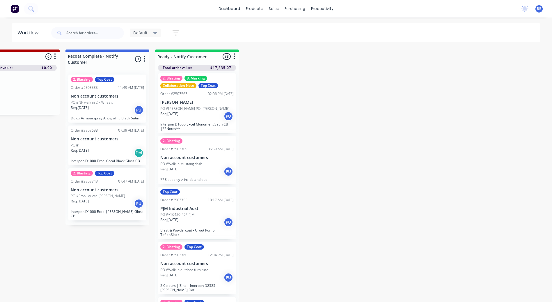
click at [200, 212] on div "PO #*16420-49* PJM" at bounding box center [196, 214] width 73 height 5
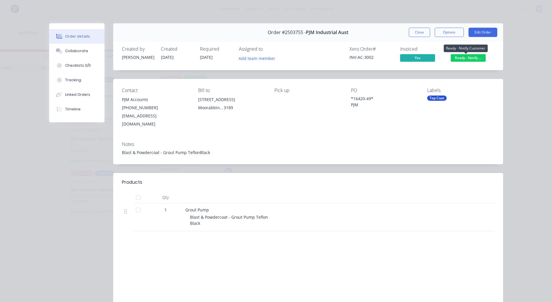
click at [458, 57] on span "Ready - Notify ..." at bounding box center [468, 57] width 35 height 7
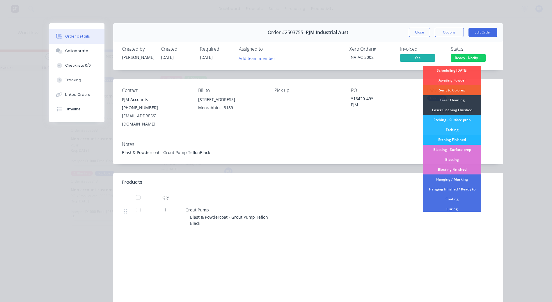
scroll to position [125, 0]
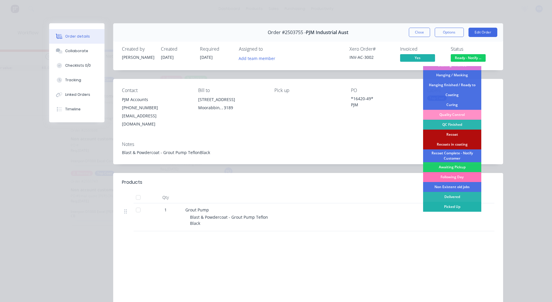
click at [453, 208] on div "Picked Up" at bounding box center [452, 207] width 58 height 10
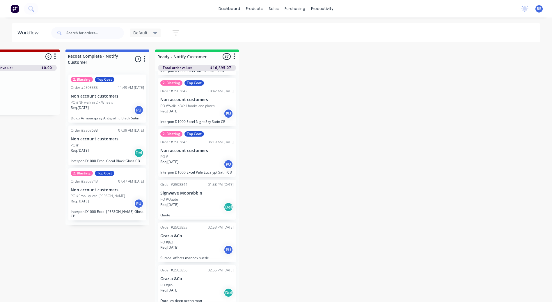
scroll to position [385, 0]
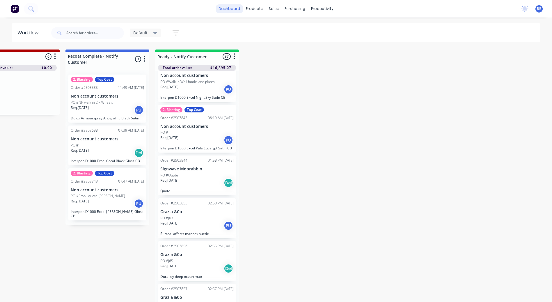
click at [230, 8] on link "dashboard" at bounding box center [229, 8] width 27 height 9
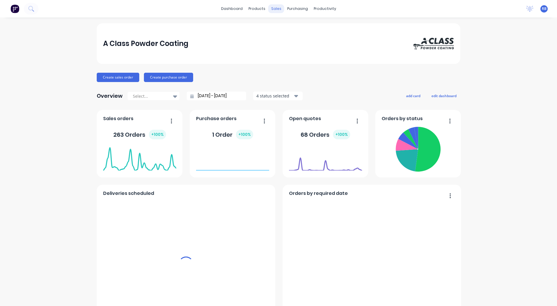
click at [272, 9] on div "sales" at bounding box center [276, 8] width 16 height 9
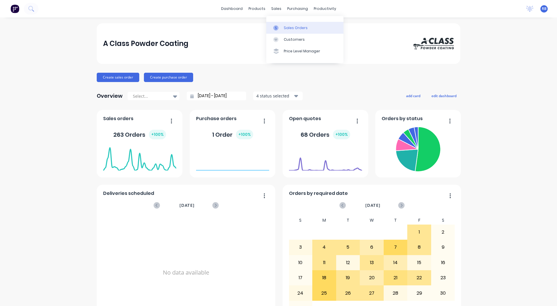
click at [281, 29] on div at bounding box center [277, 27] width 9 height 5
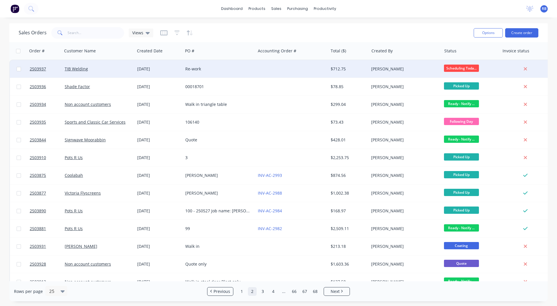
click at [342, 69] on div "$712.75" at bounding box center [347, 69] width 34 height 6
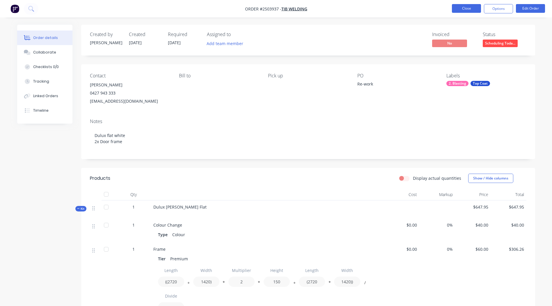
click at [463, 6] on button "Close" at bounding box center [466, 8] width 29 height 9
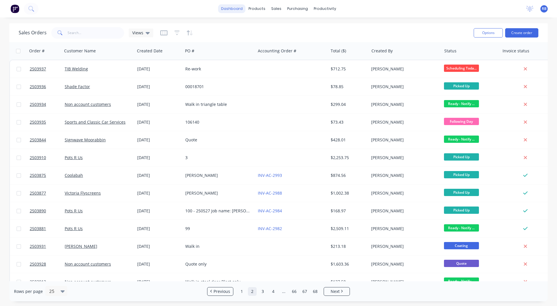
click at [232, 8] on link "dashboard" at bounding box center [231, 8] width 27 height 9
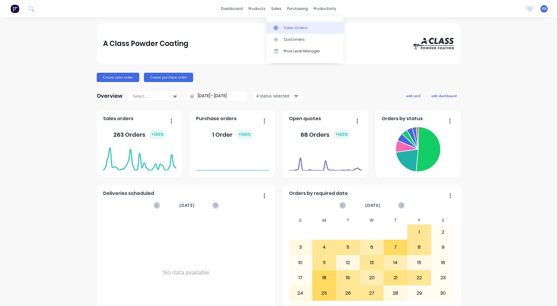
click at [280, 24] on link "Sales Orders" at bounding box center [304, 28] width 77 height 12
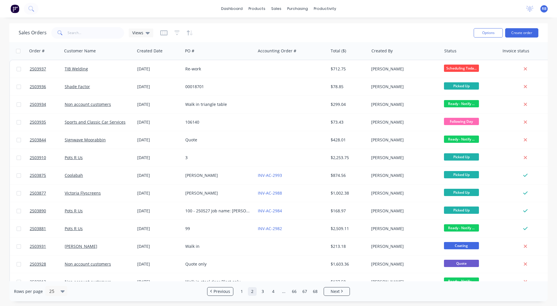
click at [515, 26] on div "Options Create order" at bounding box center [504, 33] width 67 height 14
click at [516, 28] on button "Create order" at bounding box center [521, 32] width 33 height 9
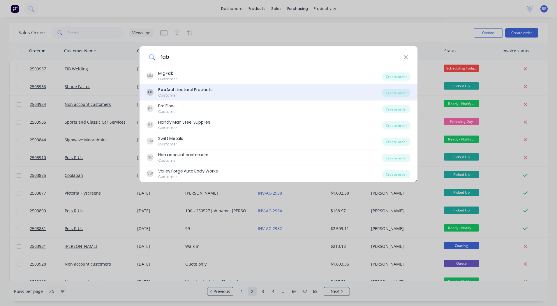
type input "fab"
click at [186, 100] on div "FP Fab Architectural Products Customer Create order" at bounding box center [278, 92] width 278 height 16
click at [192, 93] on div "Customer" at bounding box center [185, 95] width 54 height 5
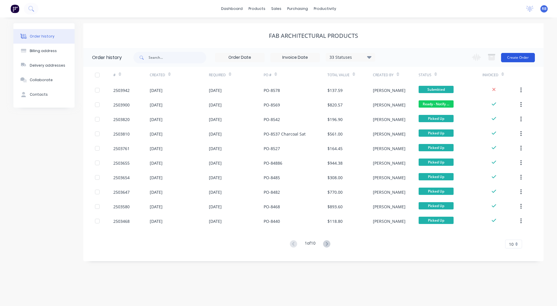
click at [514, 60] on button "Create Order" at bounding box center [518, 57] width 34 height 9
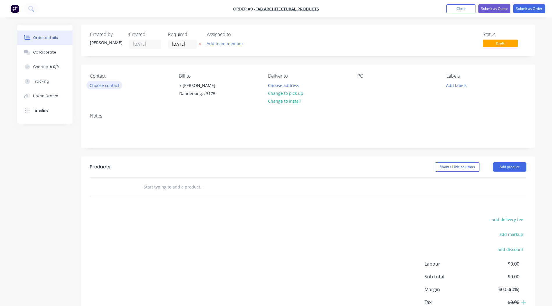
click at [93, 84] on button "Choose contact" at bounding box center [104, 85] width 36 height 8
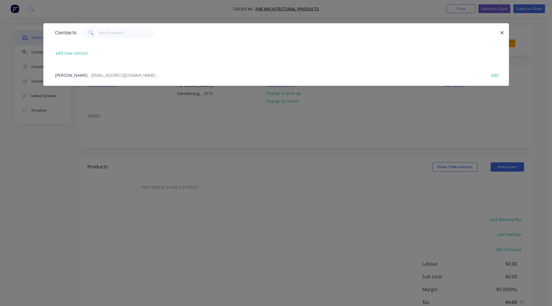
click at [75, 71] on div "[PERSON_NAME] - [EMAIL_ADDRESS][DOMAIN_NAME] - edit" at bounding box center [276, 75] width 448 height 22
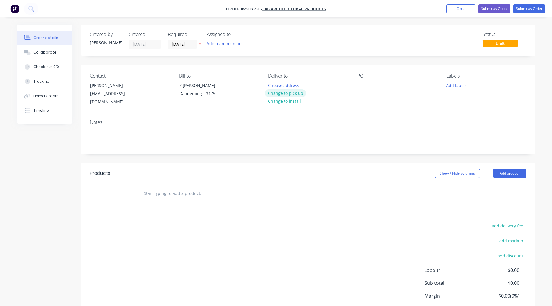
click at [278, 93] on button "Change to pick up" at bounding box center [285, 93] width 41 height 8
click at [366, 83] on div at bounding box center [361, 85] width 9 height 8
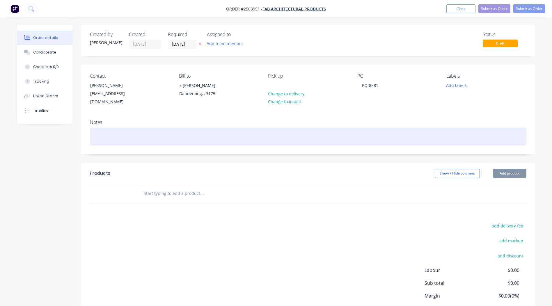
click at [106, 128] on div at bounding box center [308, 137] width 437 height 18
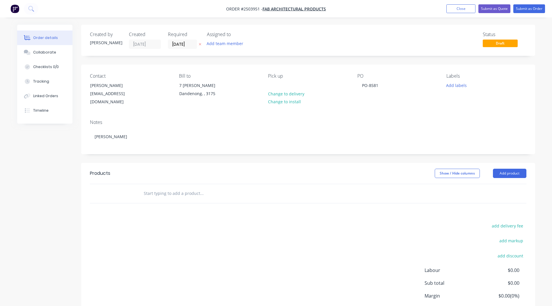
click at [110, 115] on div "Notes [PERSON_NAME]" at bounding box center [308, 134] width 454 height 39
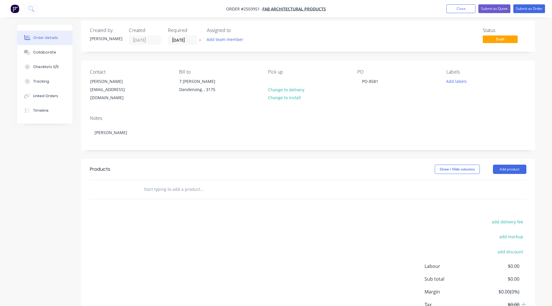
scroll to position [0, 0]
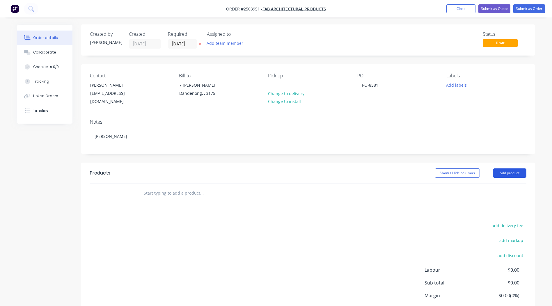
click at [514, 169] on button "Add product" at bounding box center [509, 173] width 33 height 9
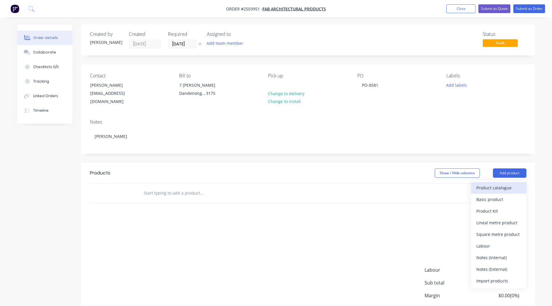
click at [495, 184] on div "Product catalogue" at bounding box center [499, 188] width 45 height 8
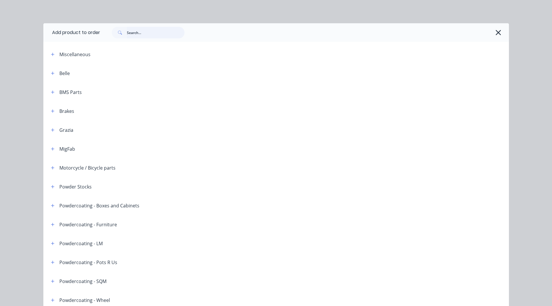
click at [140, 30] on input "text" at bounding box center [156, 33] width 58 height 12
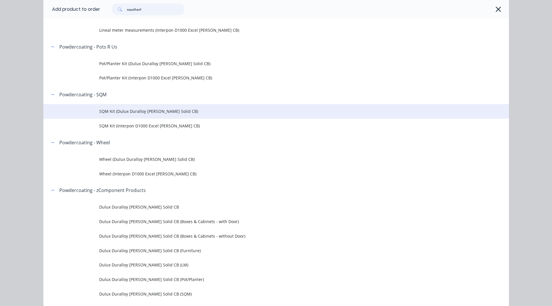
scroll to position [233, 0]
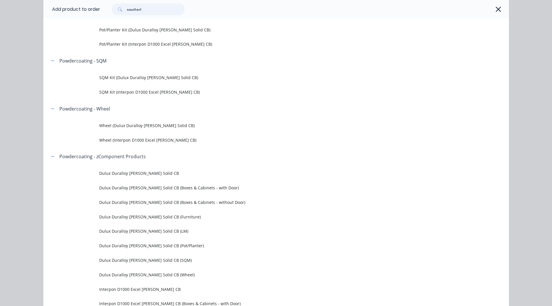
type input "southerl"
drag, startPoint x: 106, startPoint y: 109, endPoint x: 56, endPoint y: 110, distance: 50.1
click at [56, 110] on div "Powdercoating - Wheel" at bounding box center [78, 108] width 64 height 7
drag, startPoint x: 56, startPoint y: 110, endPoint x: 113, endPoint y: 105, distance: 56.7
click at [113, 105] on div at bounding box center [309, 108] width 399 height 7
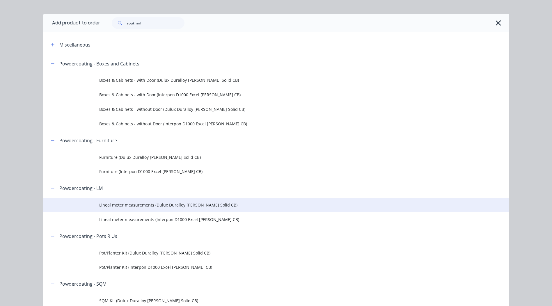
scroll to position [0, 0]
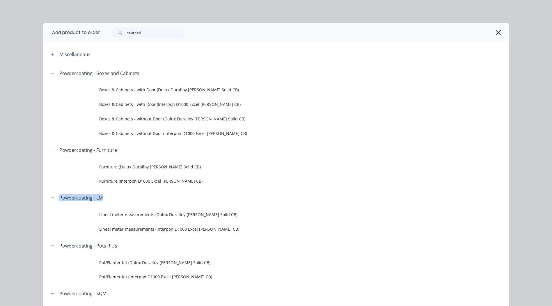
drag, startPoint x: 103, startPoint y: 197, endPoint x: 57, endPoint y: 203, distance: 46.9
click at [57, 203] on header "Powdercoating - LM" at bounding box center [276, 198] width 466 height 19
drag, startPoint x: 57, startPoint y: 203, endPoint x: 114, endPoint y: 198, distance: 57.5
click at [114, 198] on div at bounding box center [306, 197] width 406 height 7
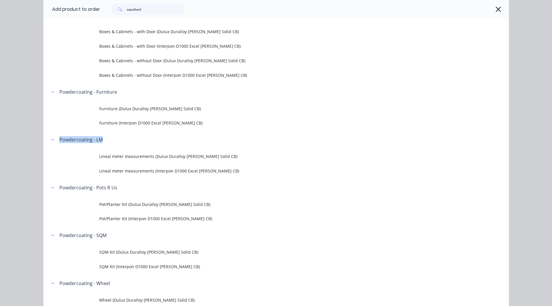
click at [81, 139] on div "Powdercoating - LM" at bounding box center [80, 139] width 43 height 7
drag, startPoint x: 105, startPoint y: 138, endPoint x: 57, endPoint y: 145, distance: 48.8
click at [57, 145] on header "Powdercoating - LM" at bounding box center [276, 139] width 466 height 19
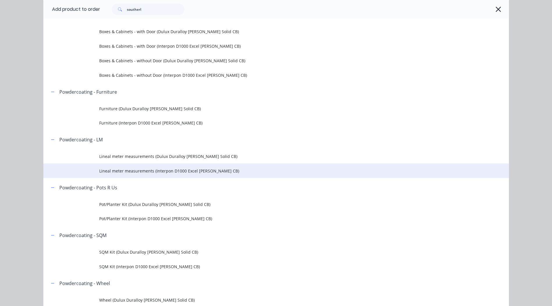
click at [185, 167] on td "Lineal meter measurements (Interpon D1000 Excel [PERSON_NAME] CB)" at bounding box center [304, 171] width 410 height 15
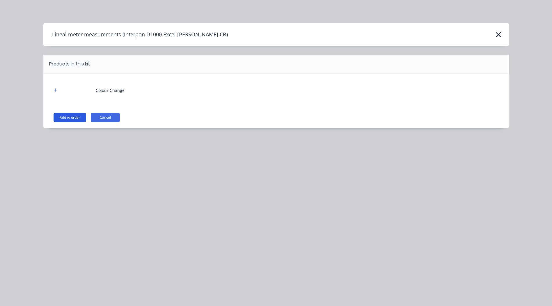
click at [77, 122] on button "Add to order" at bounding box center [70, 117] width 33 height 9
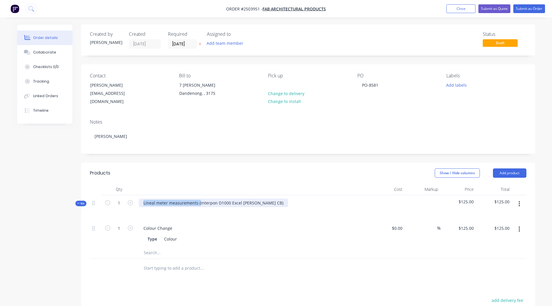
drag, startPoint x: 199, startPoint y: 197, endPoint x: 76, endPoint y: 211, distance: 123.4
click at [76, 211] on div "Created by [PERSON_NAME] Created [DATE] Required [DATE] Assigned to Add team me…" at bounding box center [276, 225] width 518 height 402
click at [224, 199] on div "Interpon D1000 Excel [PERSON_NAME] CB)" at bounding box center [185, 203] width 92 height 8
click at [239, 174] on header "Products Show / Hide columns Add product" at bounding box center [308, 173] width 454 height 21
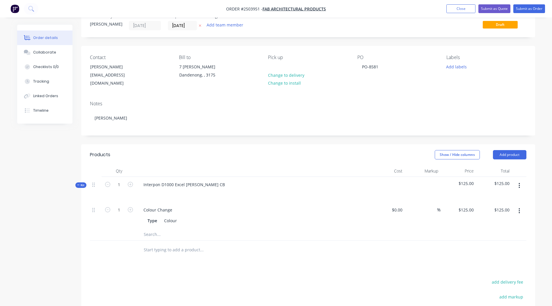
scroll to position [20, 0]
click at [521, 179] on button "button" at bounding box center [520, 184] width 14 height 10
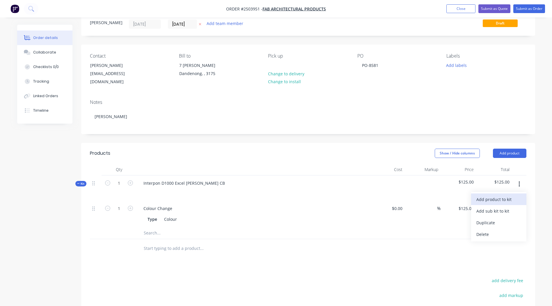
click at [495, 195] on div "Add product to kit" at bounding box center [499, 199] width 45 height 8
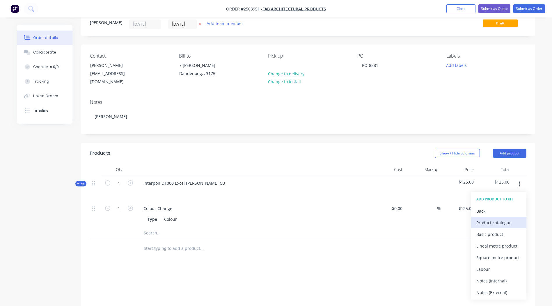
click at [490, 219] on div "Product catalogue" at bounding box center [499, 223] width 45 height 8
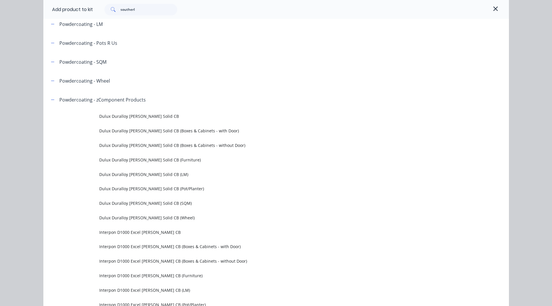
scroll to position [58, 0]
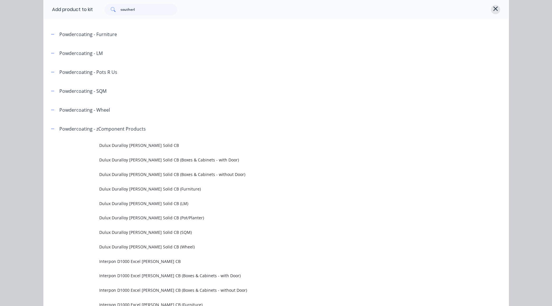
click at [493, 10] on icon "button" at bounding box center [495, 8] width 5 height 7
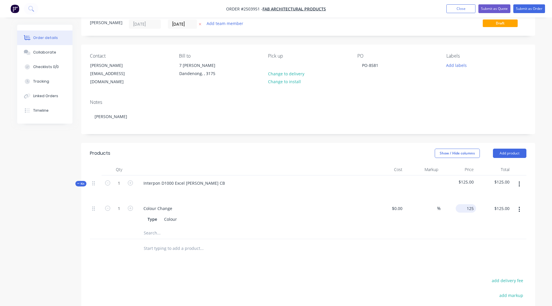
click at [471, 204] on input "125" at bounding box center [467, 208] width 18 height 8
type input "$100.00"
click at [423, 239] on div at bounding box center [308, 248] width 437 height 19
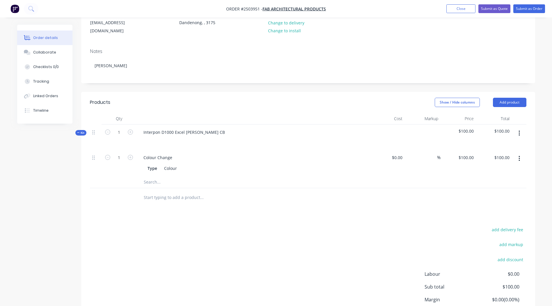
click at [521, 129] on button "button" at bounding box center [520, 133] width 14 height 10
click at [500, 144] on div "Add product to kit" at bounding box center [499, 148] width 45 height 8
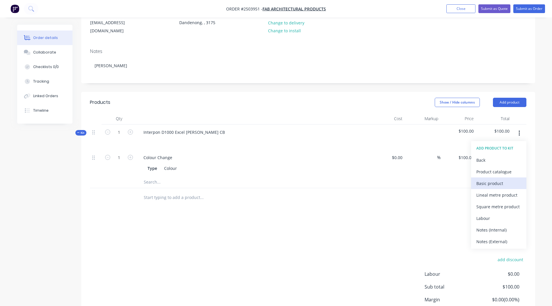
click at [495, 179] on div "Basic product" at bounding box center [499, 183] width 45 height 8
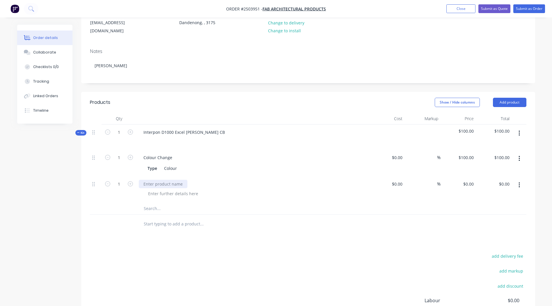
click at [163, 180] on div at bounding box center [163, 184] width 49 height 8
click at [348, 277] on div "add delivery fee add markup add discount Labour $0.00 Sub total $100.00 Margin …" at bounding box center [308, 308] width 437 height 112
click at [470, 180] on input "0" at bounding box center [469, 184] width 13 height 8
type input "$10.00"
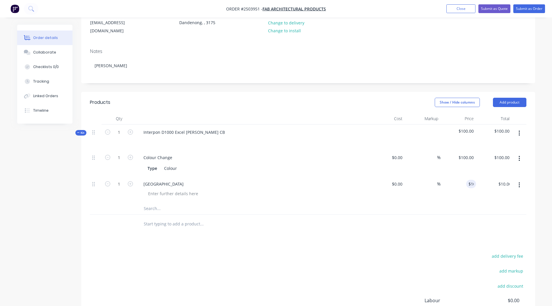
click at [439, 223] on div at bounding box center [308, 224] width 437 height 19
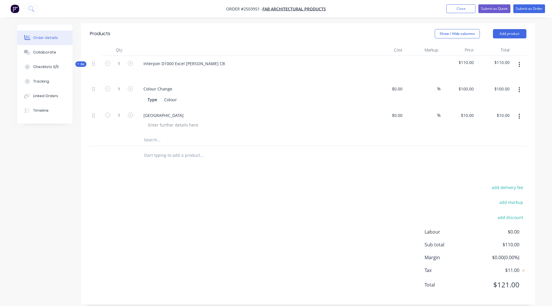
scroll to position [141, 0]
click at [134, 108] on div "1" at bounding box center [119, 120] width 35 height 26
click at [133, 111] on button "button" at bounding box center [131, 114] width 8 height 6
type input "2"
type input "$20.00"
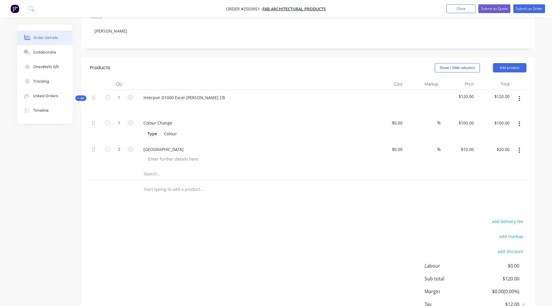
scroll to position [0, 0]
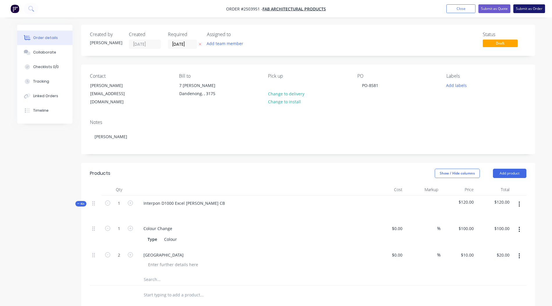
click at [520, 13] on button "Submit as Order" at bounding box center [530, 8] width 32 height 9
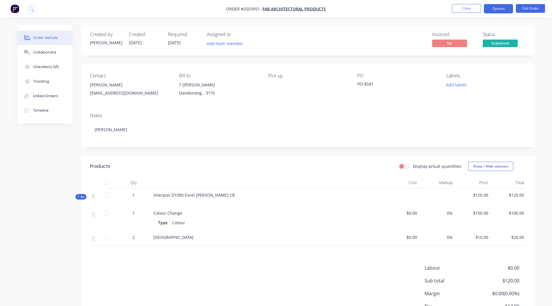
click at [493, 12] on button "Options" at bounding box center [498, 8] width 29 height 9
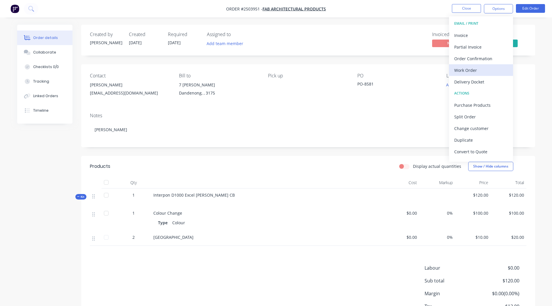
click at [470, 67] on div "Work Order" at bounding box center [481, 70] width 54 height 8
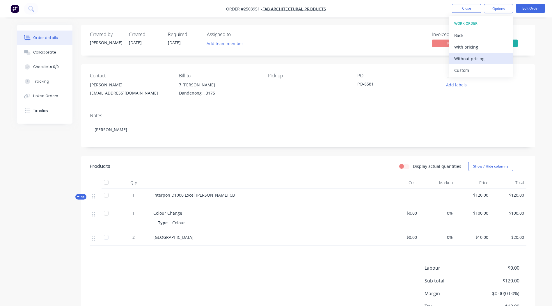
click at [471, 62] on div "Without pricing" at bounding box center [481, 58] width 54 height 8
click at [353, 55] on div "Created by [PERSON_NAME] Created [DATE] Required [DATE] Assigned to Add team me…" at bounding box center [308, 40] width 454 height 31
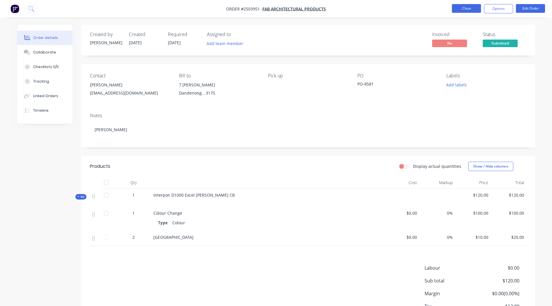
click at [468, 9] on button "Close" at bounding box center [466, 8] width 29 height 9
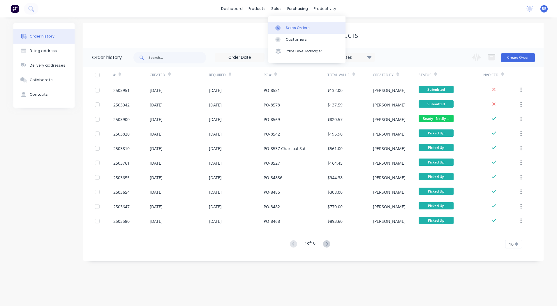
click at [286, 26] on div "Sales Orders" at bounding box center [298, 27] width 24 height 5
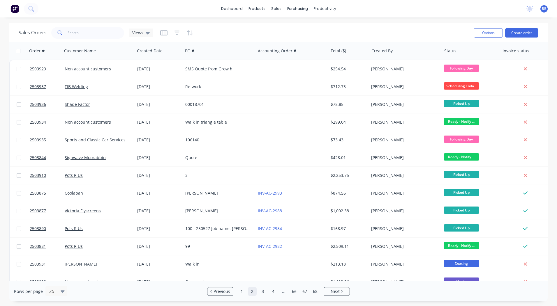
drag, startPoint x: 12, startPoint y: 30, endPoint x: 17, endPoint y: 25, distance: 7.8
click at [17, 25] on div "Sales Orders Views Options Create order" at bounding box center [278, 32] width 538 height 19
click at [1, 4] on div at bounding box center [19, 9] width 38 height 12
click at [8, 21] on div "dashboard products sales purchasing productivity dashboard products Product Cat…" at bounding box center [278, 153] width 557 height 306
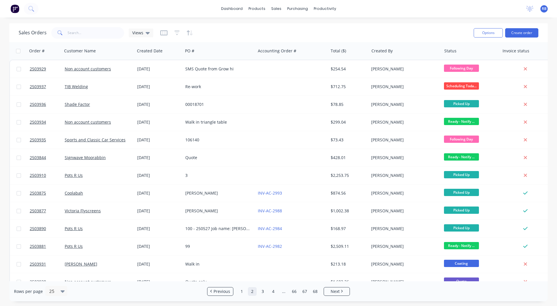
click at [10, 21] on div "dashboard products sales purchasing productivity dashboard products Product Cat…" at bounding box center [278, 153] width 557 height 306
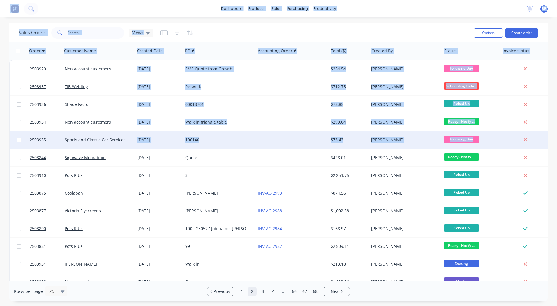
drag, startPoint x: 1, startPoint y: 3, endPoint x: 497, endPoint y: 140, distance: 514.3
click at [497, 140] on div "dashboard products sales purchasing productivity dashboard products Product Cat…" at bounding box center [278, 153] width 557 height 306
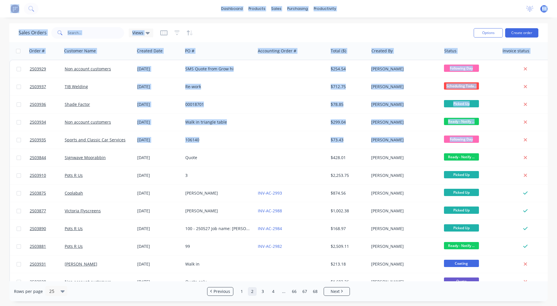
click at [313, 35] on div "Sales Orders Views" at bounding box center [244, 33] width 450 height 14
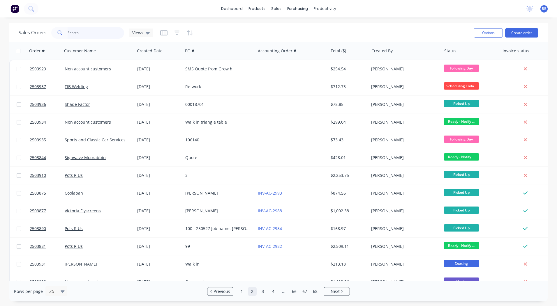
click at [100, 37] on input "text" at bounding box center [96, 33] width 57 height 12
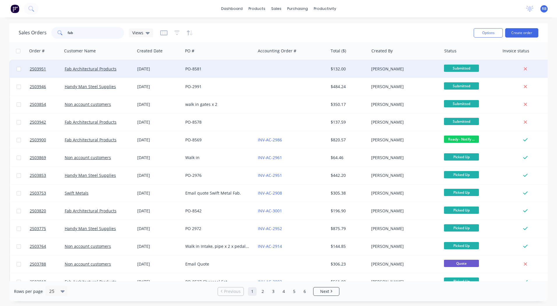
type input "fab"
click at [293, 65] on div at bounding box center [291, 68] width 72 height 17
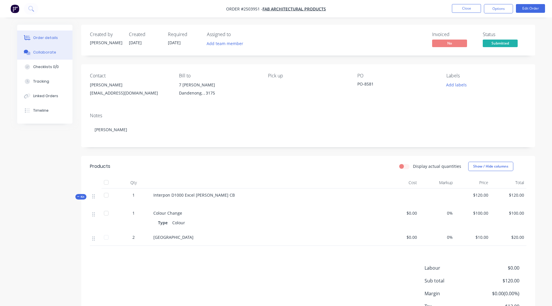
click at [38, 56] on button "Collaborate" at bounding box center [44, 52] width 55 height 15
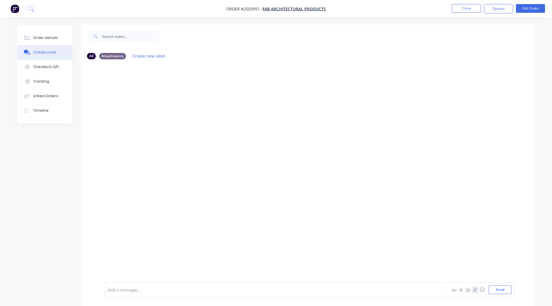
click at [475, 291] on icon "button" at bounding box center [474, 290] width 3 height 4
click at [501, 292] on button "Send" at bounding box center [500, 290] width 23 height 9
click at [467, 12] on button "Close" at bounding box center [466, 8] width 29 height 9
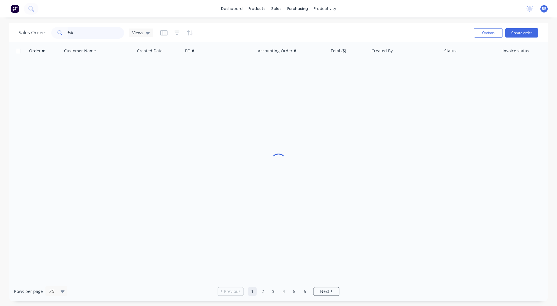
drag, startPoint x: 92, startPoint y: 33, endPoint x: 0, endPoint y: 31, distance: 92.0
click at [0, 37] on html "dashboard products sales purchasing productivity dashboard products Product Cat…" at bounding box center [278, 153] width 557 height 306
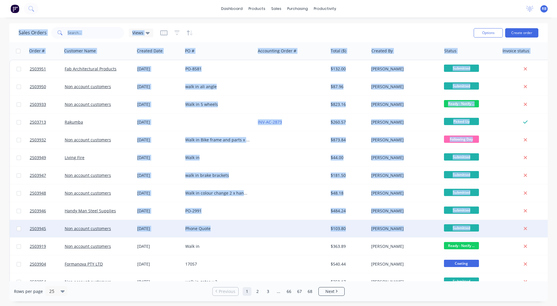
drag, startPoint x: 14, startPoint y: 25, endPoint x: 484, endPoint y: 222, distance: 509.9
click at [484, 222] on div "Sales Orders Views Options Create order Order # Customer Name Created Date PO #…" at bounding box center [278, 162] width 557 height 278
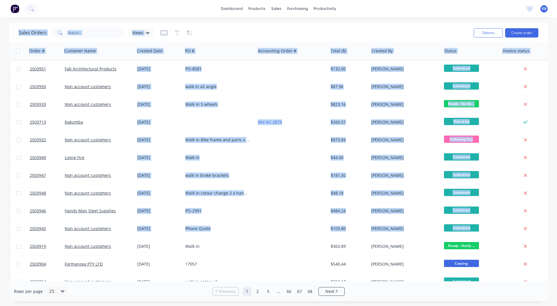
click at [374, 29] on div "Sales Orders Views" at bounding box center [244, 33] width 450 height 14
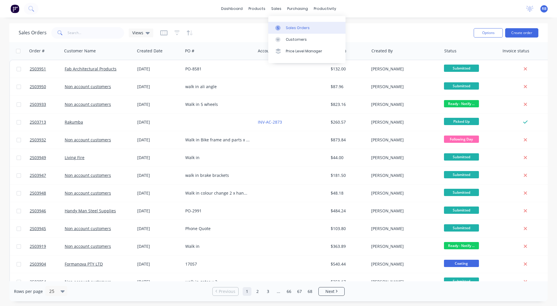
click at [286, 25] on div "Sales Orders" at bounding box center [298, 27] width 24 height 5
click at [411, 19] on div "dashboard products sales purchasing productivity dashboard products Product Cat…" at bounding box center [278, 153] width 557 height 306
click at [231, 11] on link "dashboard" at bounding box center [231, 8] width 27 height 9
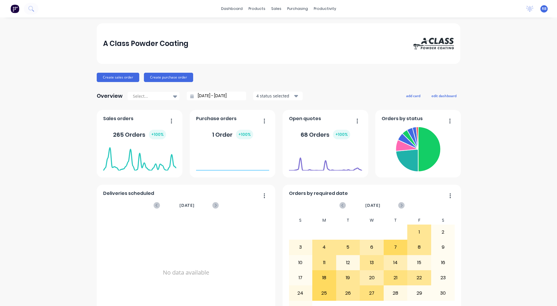
drag, startPoint x: 402, startPoint y: 7, endPoint x: 428, endPoint y: 13, distance: 26.6
click at [428, 13] on div "dashboard products sales purchasing productivity dashboard products Product Cat…" at bounding box center [278, 8] width 557 height 17
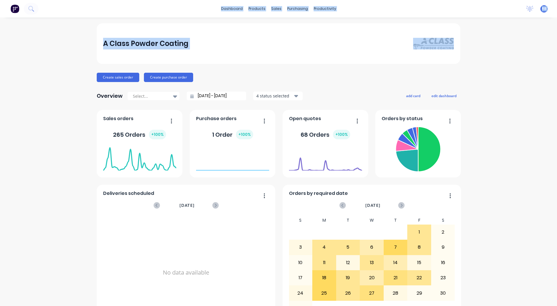
drag, startPoint x: 174, startPoint y: 5, endPoint x: 497, endPoint y: 56, distance: 327.4
click at [497, 56] on div "dashboard products sales purchasing productivity dashboard products Product Cat…" at bounding box center [278, 153] width 557 height 306
click at [497, 56] on div "A Class Powder Coating Create sales order Create purchase order Overview Select…" at bounding box center [278, 287] width 557 height 528
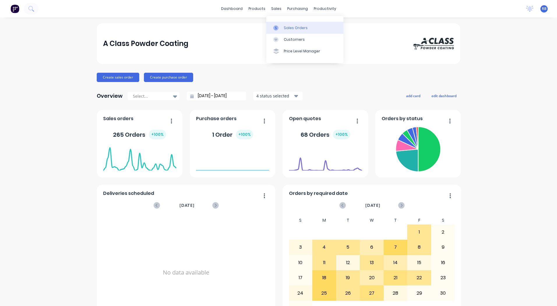
click at [289, 26] on div "Sales Orders" at bounding box center [296, 27] width 24 height 5
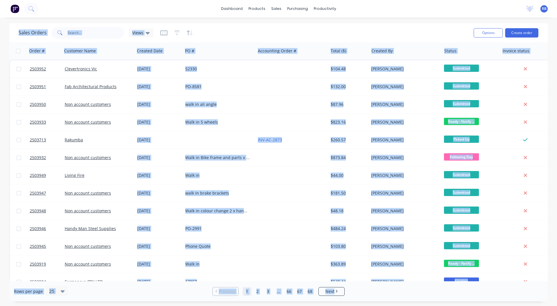
drag, startPoint x: 0, startPoint y: 22, endPoint x: 533, endPoint y: 283, distance: 593.4
click at [533, 283] on div "dashboard products sales purchasing productivity dashboard products Product Cat…" at bounding box center [278, 153] width 557 height 306
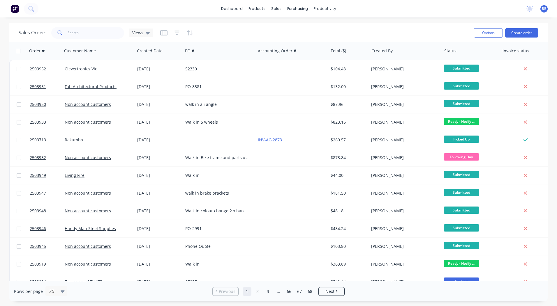
drag, startPoint x: 533, startPoint y: 283, endPoint x: 529, endPoint y: 289, distance: 7.6
click at [529, 289] on div "Rows per page 25 Previous 1 2 3 ... 66 67 68 Next" at bounding box center [278, 291] width 538 height 20
click at [289, 28] on div "Sales Orders" at bounding box center [298, 27] width 24 height 5
click at [228, 8] on link "dashboard" at bounding box center [231, 8] width 27 height 9
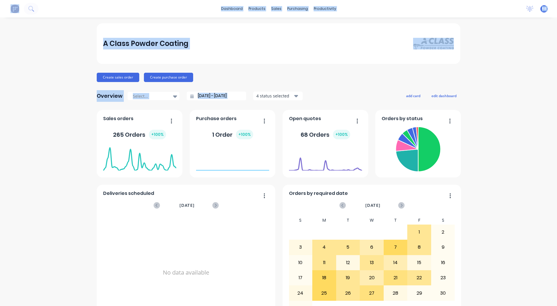
scroll to position [2, 0]
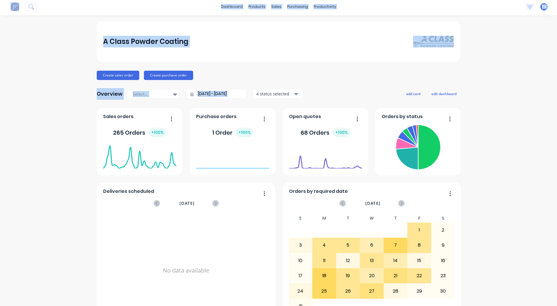
drag, startPoint x: 2, startPoint y: 2, endPoint x: 482, endPoint y: 251, distance: 540.7
click at [482, 251] on div "dashboard products sales purchasing productivity dashboard products Product Cat…" at bounding box center [278, 153] width 557 height 306
click at [484, 252] on div "A Class Powder Coating Create sales order Create purchase order Overview Select…" at bounding box center [278, 285] width 557 height 528
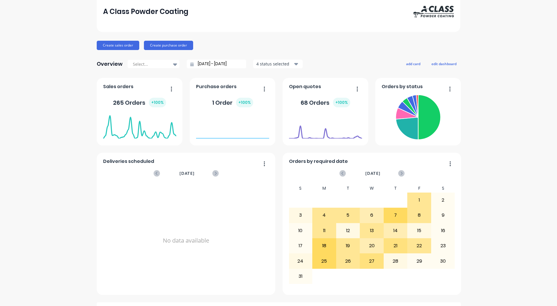
scroll to position [0, 0]
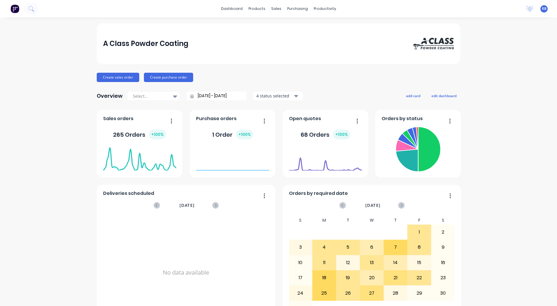
click at [474, 40] on div "A Class Powder Coating Create sales order Create purchase order Overview Select…" at bounding box center [278, 287] width 557 height 528
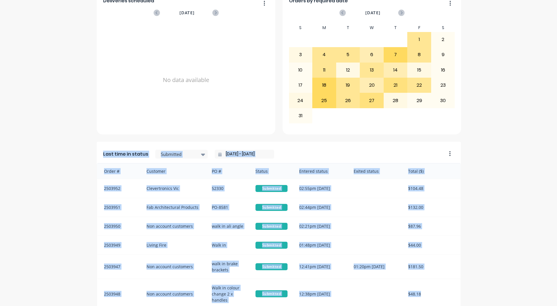
scroll to position [251, 0]
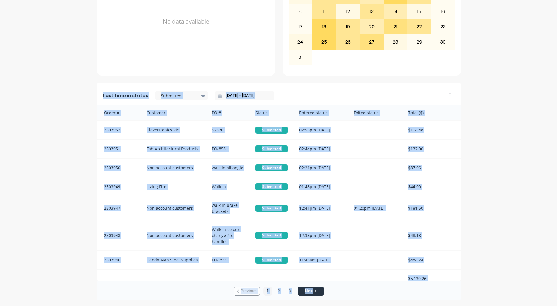
drag, startPoint x: 1, startPoint y: 3, endPoint x: 365, endPoint y: 291, distance: 463.8
click at [365, 291] on div "dashboard products sales purchasing productivity dashboard products Product Cat…" at bounding box center [278, 153] width 557 height 306
click at [540, 169] on div "A Class Powder Coating Create sales order Create purchase order Overview Select…" at bounding box center [278, 36] width 557 height 528
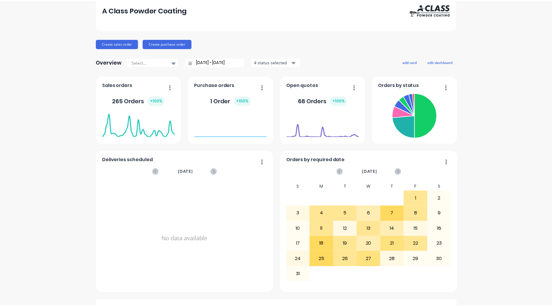
scroll to position [0, 0]
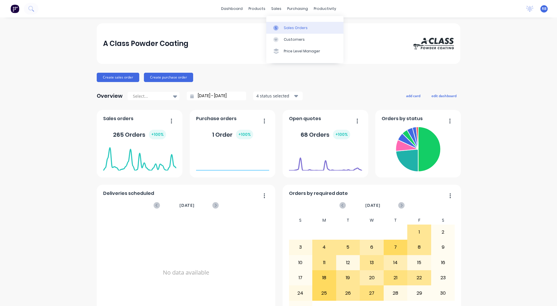
click at [284, 26] on div "Sales Orders" at bounding box center [296, 27] width 24 height 5
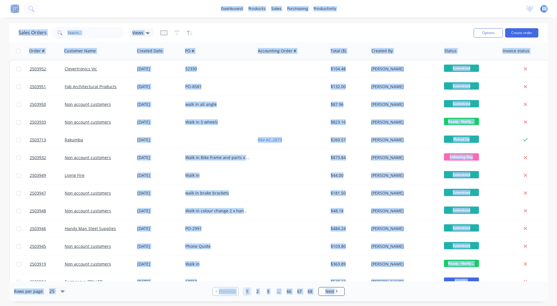
drag, startPoint x: 0, startPoint y: 2, endPoint x: 512, endPoint y: 295, distance: 589.9
click at [512, 295] on div "dashboard products sales purchasing productivity dashboard products Product Cat…" at bounding box center [278, 153] width 557 height 306
click at [554, 113] on div "Sales Orders Views Options Create order Order # Customer Name Created Date PO #…" at bounding box center [278, 162] width 557 height 278
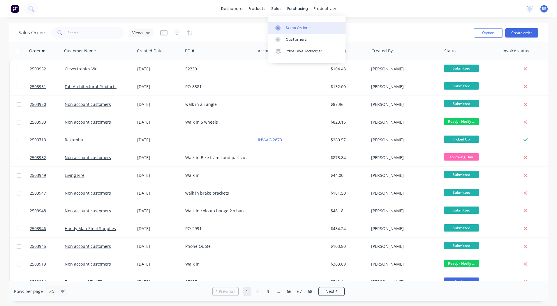
click at [292, 29] on div "Sales Orders" at bounding box center [298, 27] width 24 height 5
click at [402, 22] on div "dashboard products sales purchasing productivity dashboard products Product Cat…" at bounding box center [278, 153] width 557 height 306
click at [236, 6] on link "dashboard" at bounding box center [231, 8] width 27 height 9
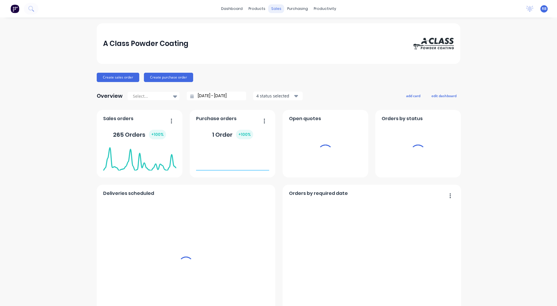
click at [275, 8] on div "sales" at bounding box center [276, 8] width 16 height 9
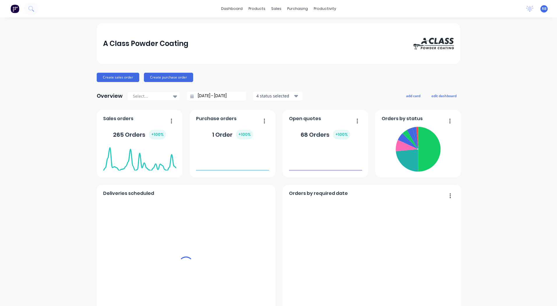
click at [387, 12] on div "dashboard products sales purchasing productivity dashboard products Product Cat…" at bounding box center [278, 8] width 557 height 17
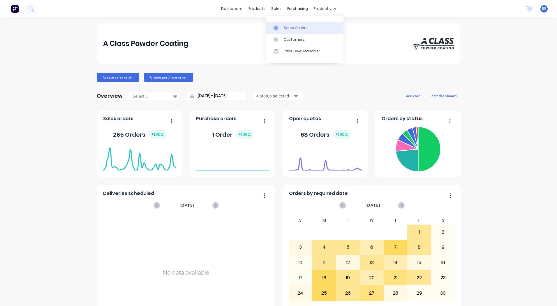
click at [286, 25] on link "Sales Orders" at bounding box center [304, 28] width 77 height 12
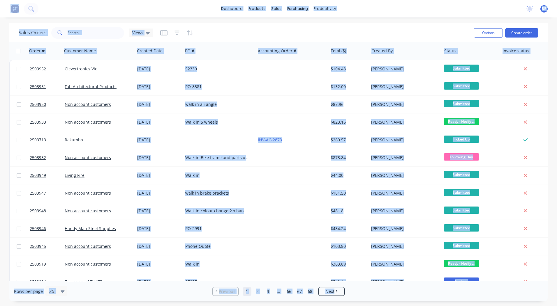
drag, startPoint x: 0, startPoint y: 1, endPoint x: 447, endPoint y: 296, distance: 535.1
click at [447, 296] on div "dashboard products sales purchasing productivity dashboard products Product Cat…" at bounding box center [278, 153] width 557 height 306
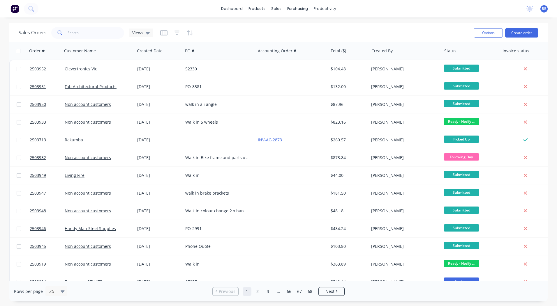
click at [448, 295] on div "Rows per page 25 Previous 1 2 3 ... 66 67 68 Next" at bounding box center [278, 291] width 538 height 20
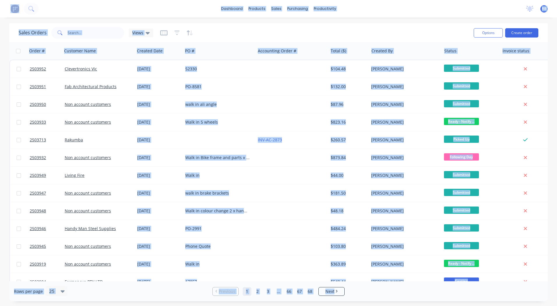
drag, startPoint x: 0, startPoint y: 2, endPoint x: 431, endPoint y: 295, distance: 521.0
click at [431, 295] on div "dashboard products sales purchasing productivity dashboard products Product Cat…" at bounding box center [278, 153] width 557 height 306
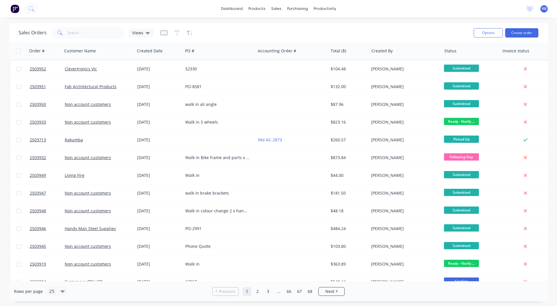
drag, startPoint x: 431, startPoint y: 295, endPoint x: 400, endPoint y: 294, distance: 30.3
click at [399, 295] on div "Rows per page 25 Previous 1 2 3 ... 66 67 68 Next" at bounding box center [278, 291] width 538 height 20
click at [556, 88] on html "dashboard products sales purchasing productivity dashboard products Product Cat…" at bounding box center [278, 153] width 557 height 306
click at [519, 30] on button "Create order" at bounding box center [521, 32] width 33 height 9
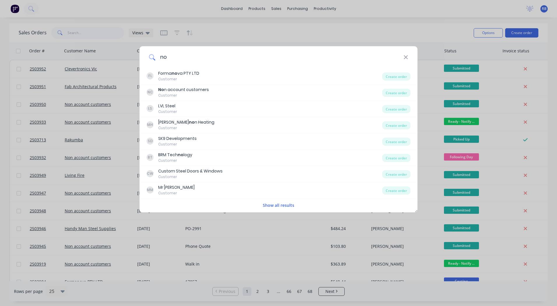
type input "n"
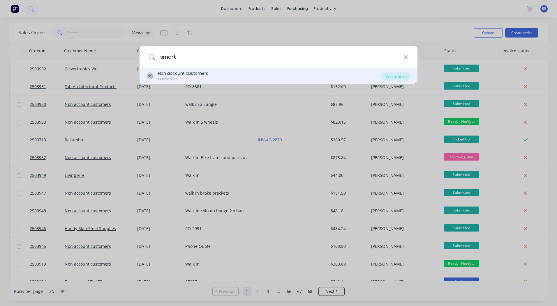
type input "smart"
click at [183, 76] on div "Non account customers" at bounding box center [183, 73] width 50 height 6
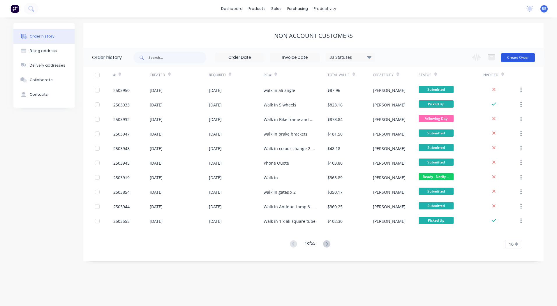
click at [516, 60] on button "Create Order" at bounding box center [518, 57] width 34 height 9
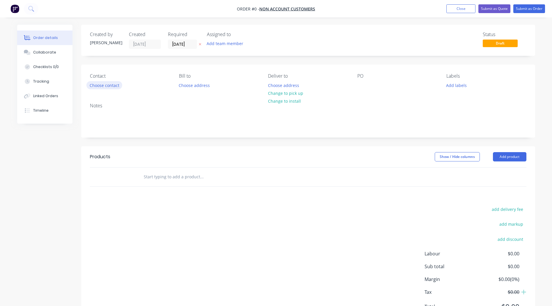
click at [106, 89] on button "Choose contact" at bounding box center [104, 85] width 36 height 8
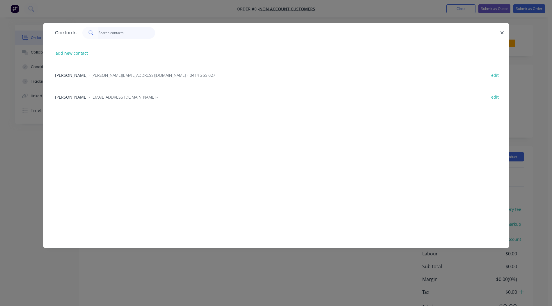
click at [105, 33] on input "text" at bounding box center [126, 33] width 57 height 12
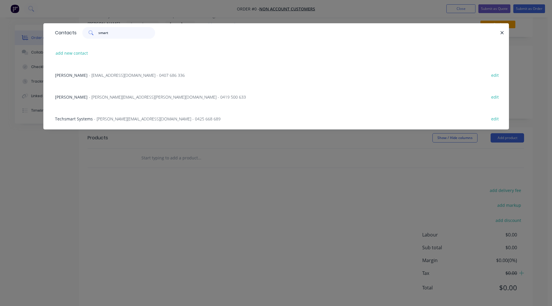
scroll to position [29, 0]
type input "smart"
click at [502, 33] on icon "button" at bounding box center [502, 32] width 3 height 3
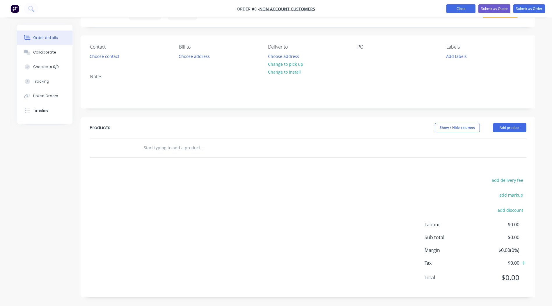
click at [464, 8] on button "Close" at bounding box center [461, 8] width 29 height 9
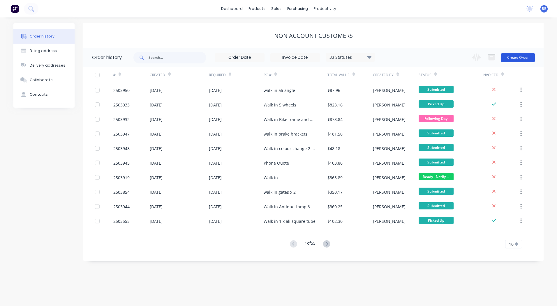
click at [517, 59] on button "Create Order" at bounding box center [518, 57] width 34 height 9
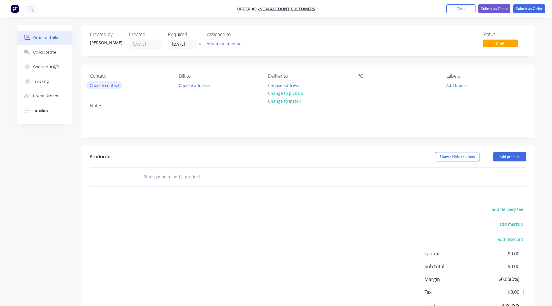
click at [106, 85] on button "Choose contact" at bounding box center [104, 85] width 36 height 8
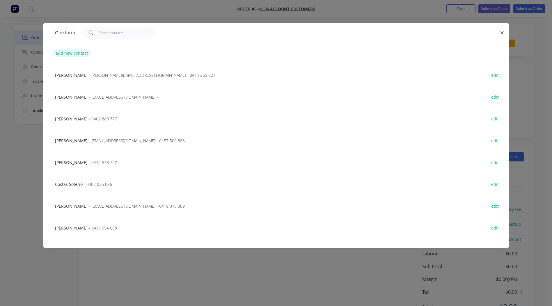
click at [74, 54] on button "add new contact" at bounding box center [72, 53] width 38 height 8
select select "AU"
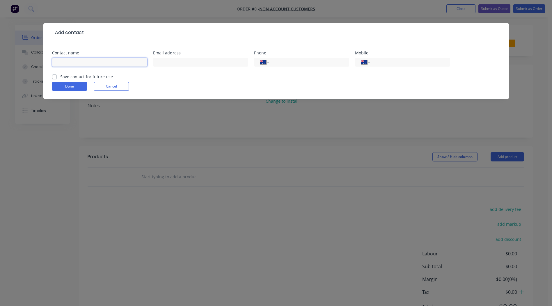
click at [62, 61] on input "text" at bounding box center [99, 62] width 95 height 9
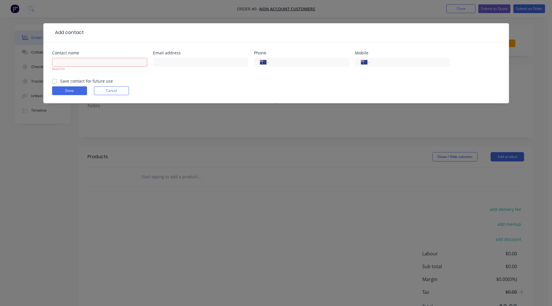
drag, startPoint x: 90, startPoint y: 53, endPoint x: 141, endPoint y: 31, distance: 56.3
click at [141, 31] on div at bounding box center [292, 32] width 417 height 7
click at [125, 89] on button "Cancel" at bounding box center [111, 90] width 35 height 9
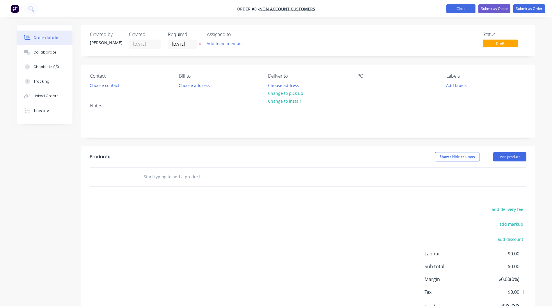
click at [465, 7] on button "Close" at bounding box center [461, 8] width 29 height 9
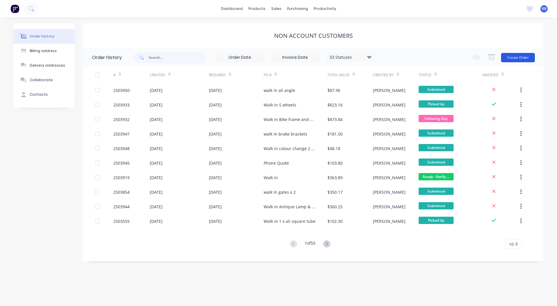
click at [511, 56] on button "Create Order" at bounding box center [518, 57] width 34 height 9
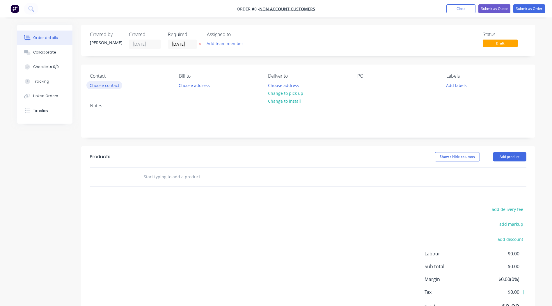
click at [100, 86] on button "Choose contact" at bounding box center [104, 85] width 36 height 8
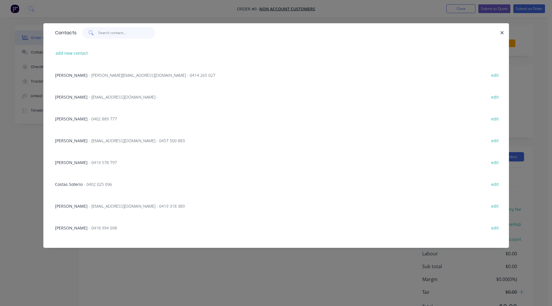
click at [104, 31] on input "text" at bounding box center [126, 33] width 57 height 12
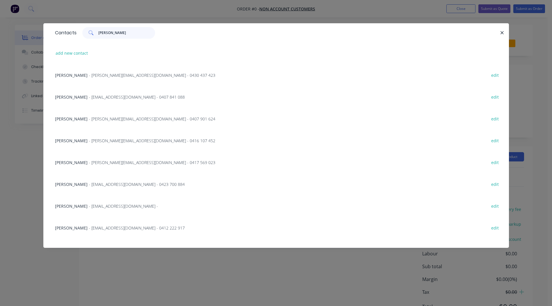
type input "[PERSON_NAME]"
click at [100, 75] on span "- [PERSON_NAME][EMAIL_ADDRESS][DOMAIN_NAME] - 0430 437 423" at bounding box center [152, 75] width 127 height 6
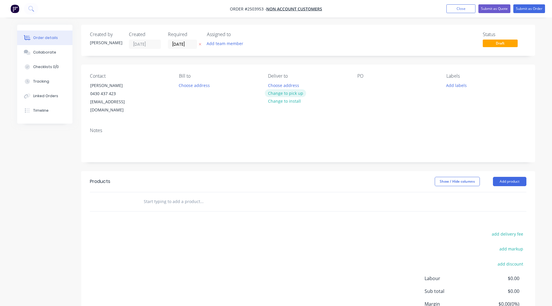
click at [293, 93] on button "Change to pick up" at bounding box center [285, 93] width 41 height 8
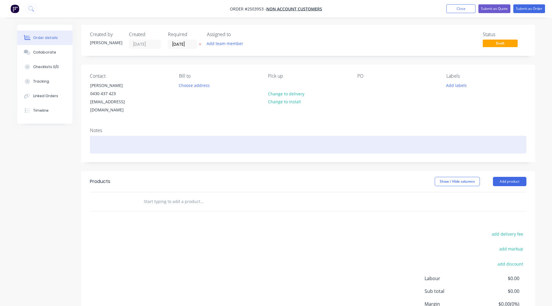
click at [134, 140] on div at bounding box center [308, 145] width 437 height 18
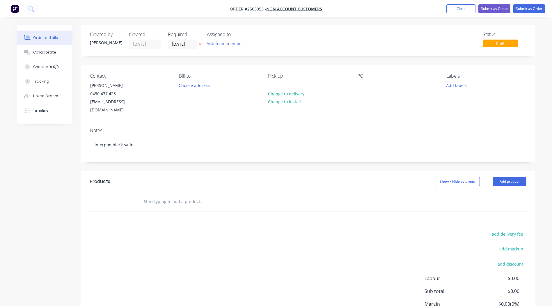
click at [155, 128] on div "Notes" at bounding box center [308, 131] width 437 height 6
click at [362, 86] on div at bounding box center [361, 85] width 9 height 8
click at [454, 83] on button "Add labels" at bounding box center [456, 85] width 27 height 8
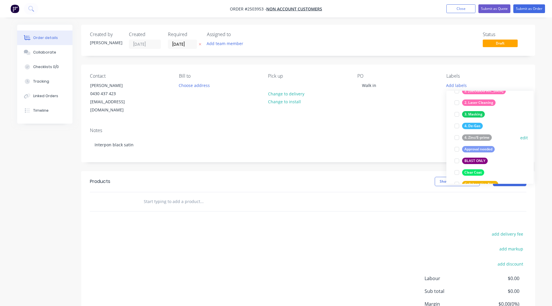
scroll to position [87, 0]
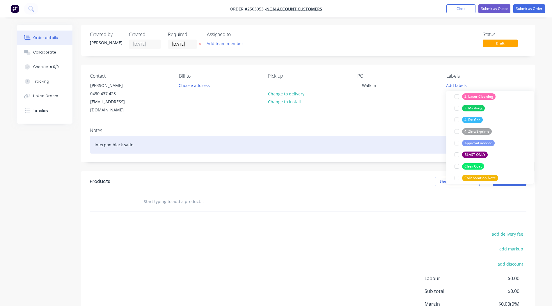
click at [168, 139] on div "Interpon black satin" at bounding box center [308, 145] width 437 height 18
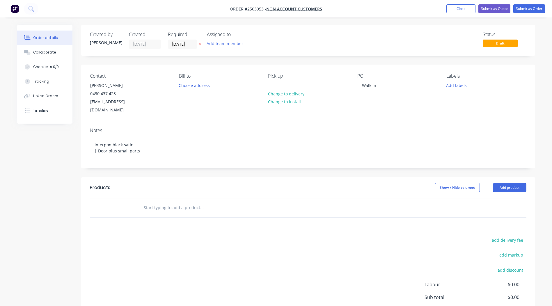
click at [161, 106] on div "Contact [PERSON_NAME] 0430 437 423 [EMAIL_ADDRESS][DOMAIN_NAME]" at bounding box center [130, 93] width 80 height 41
click at [517, 183] on button "Add product" at bounding box center [509, 187] width 33 height 9
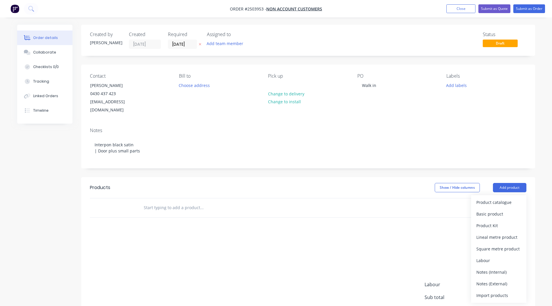
click at [497, 195] on div "Product catalogue Basic product Product Kit Lineal metre product Square metre p…" at bounding box center [498, 249] width 55 height 108
click at [495, 198] on div "Product catalogue" at bounding box center [499, 202] width 45 height 8
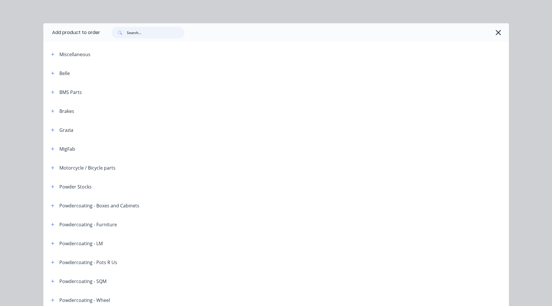
click at [140, 29] on input "text" at bounding box center [156, 33] width 58 height 12
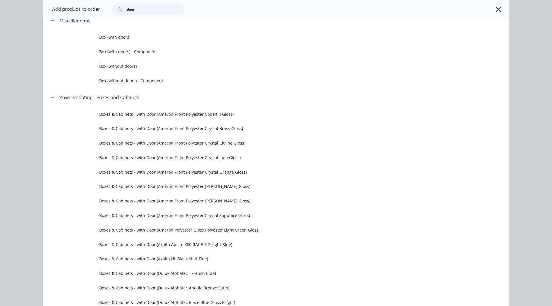
scroll to position [0, 0]
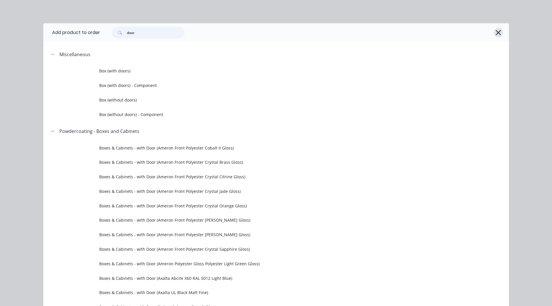
type input "door"
click at [496, 29] on icon "button" at bounding box center [498, 33] width 6 height 8
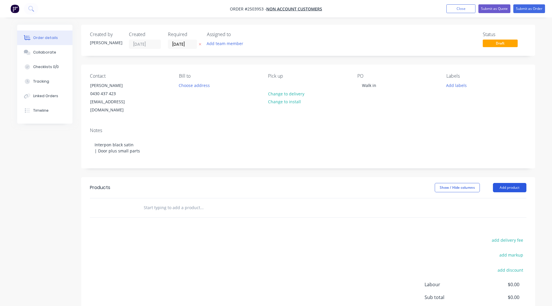
click at [505, 183] on button "Add product" at bounding box center [509, 187] width 33 height 9
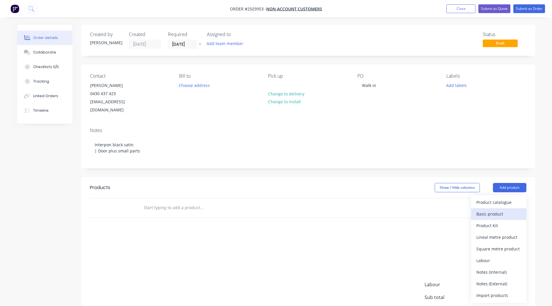
click at [498, 210] on div "Basic product" at bounding box center [499, 214] width 45 height 8
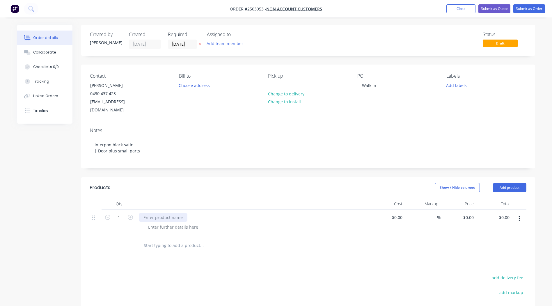
click at [157, 213] on div at bounding box center [163, 217] width 49 height 8
click at [469, 213] on div "0 0" at bounding box center [471, 217] width 9 height 8
type input "$95.00"
drag, startPoint x: 466, startPoint y: 253, endPoint x: 468, endPoint y: 250, distance: 4.0
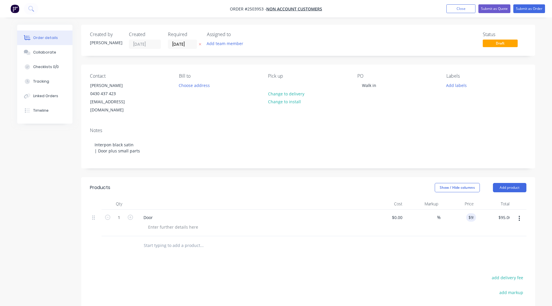
click at [465, 253] on div "Products Show / Hide columns Add product Qty Cost Markup Price Total 1 Door $0.…" at bounding box center [308, 286] width 454 height 218
click at [513, 183] on button "Add product" at bounding box center [509, 187] width 33 height 9
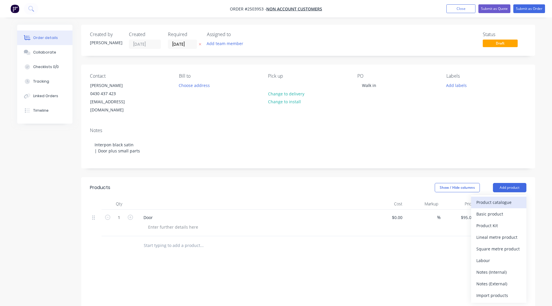
click at [491, 199] on button "Product catalogue" at bounding box center [498, 203] width 55 height 12
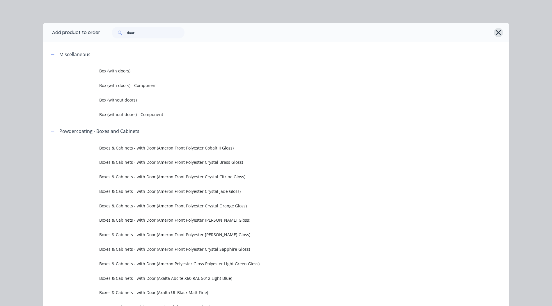
click at [499, 30] on icon "button" at bounding box center [498, 32] width 5 height 5
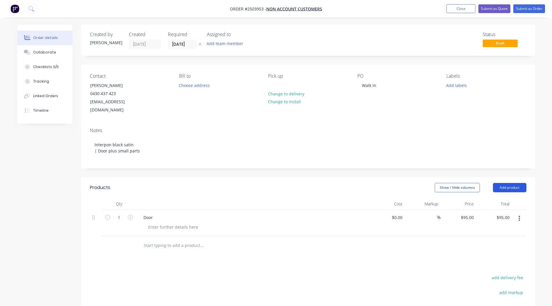
click at [517, 183] on button "Add product" at bounding box center [509, 187] width 33 height 9
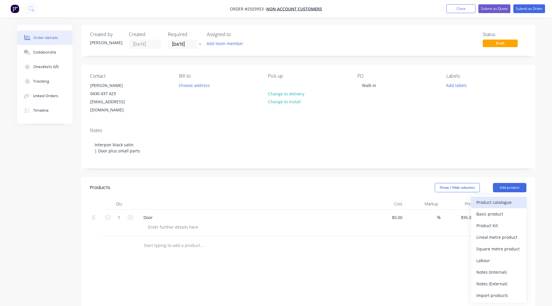
click at [489, 198] on div "Product catalogue" at bounding box center [499, 202] width 45 height 8
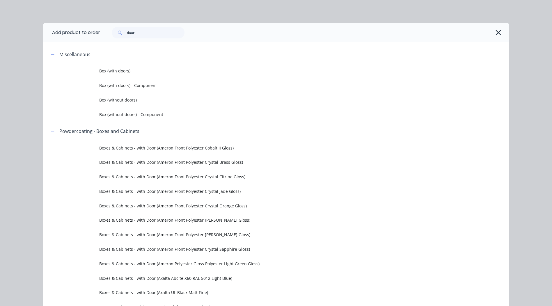
click at [502, 35] on div "door" at bounding box center [304, 32] width 409 height 19
click at [499, 34] on icon "button" at bounding box center [498, 33] width 6 height 8
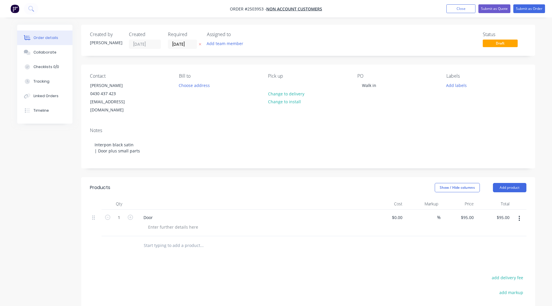
click at [522, 213] on button "button" at bounding box center [520, 218] width 14 height 10
click at [408, 253] on div "Products Show / Hide columns Add product Qty Cost Markup Price Total 1 Door $0.…" at bounding box center [308, 286] width 454 height 218
click at [516, 183] on button "Add product" at bounding box center [509, 187] width 33 height 9
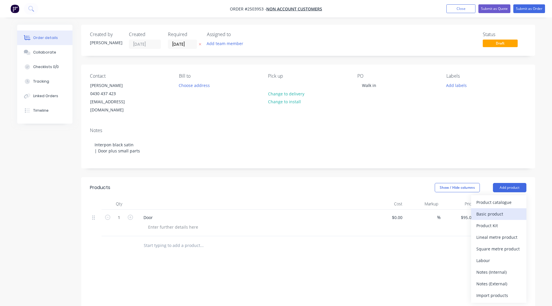
click at [502, 210] on div "Basic product" at bounding box center [499, 214] width 45 height 8
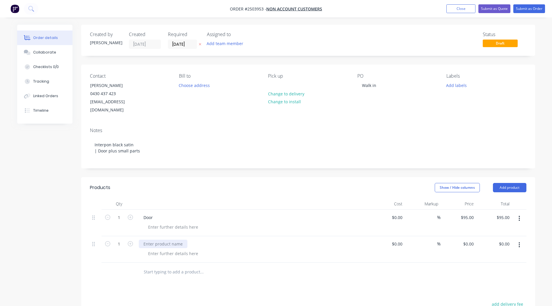
click at [177, 240] on div at bounding box center [163, 244] width 49 height 8
click at [468, 240] on div "0 $0.00" at bounding box center [469, 244] width 16 height 8
type input "$20.00"
click at [403, 277] on div "Products Show / Hide columns Add product Qty Cost Markup Price Total 1 Door $0.…" at bounding box center [308, 299] width 454 height 244
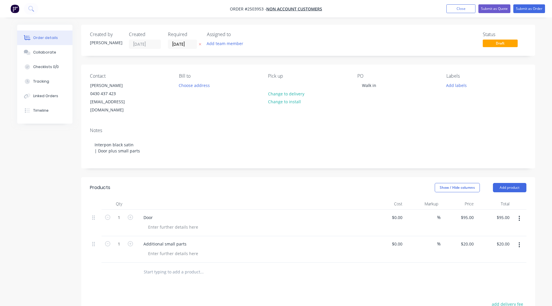
scroll to position [43, 0]
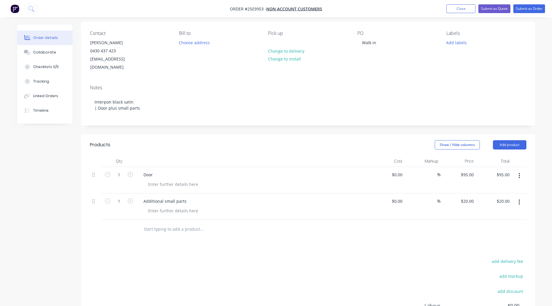
click at [524, 171] on button "button" at bounding box center [520, 176] width 14 height 10
click at [500, 134] on header "Products Show / Hide columns Add product" at bounding box center [308, 144] width 454 height 21
click at [500, 140] on button "Add product" at bounding box center [509, 144] width 33 height 9
drag, startPoint x: 363, startPoint y: 242, endPoint x: 367, endPoint y: 240, distance: 5.2
click at [363, 241] on div "Products Show / Hide columns Add product Qty Cost Markup Price Total 1 Door $0.…" at bounding box center [308, 256] width 454 height 244
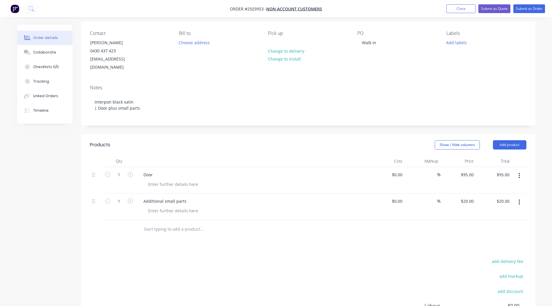
click at [521, 171] on button "button" at bounding box center [520, 176] width 14 height 10
click at [518, 140] on button "Add product" at bounding box center [509, 144] width 33 height 9
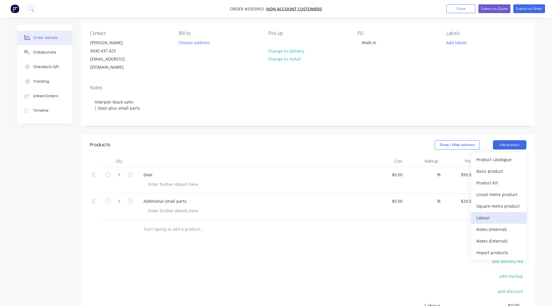
click at [495, 214] on div "Labour" at bounding box center [499, 218] width 45 height 8
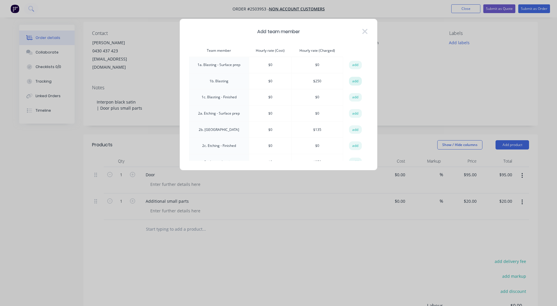
click at [346, 79] on td "add" at bounding box center [355, 81] width 24 height 16
click at [349, 80] on button "add" at bounding box center [355, 81] width 13 height 9
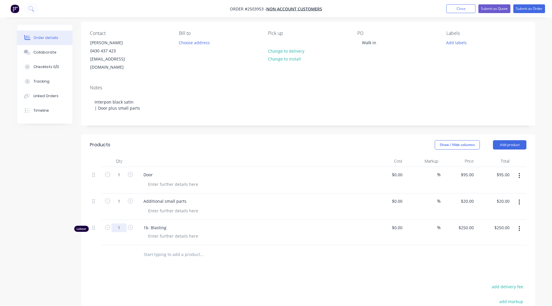
click at [122, 179] on input "1" at bounding box center [118, 175] width 15 height 9
type input "0.75"
type input "$187.50"
click at [240, 254] on div at bounding box center [242, 254] width 210 height 19
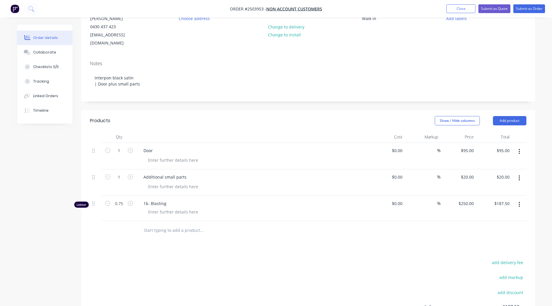
scroll to position [49, 0]
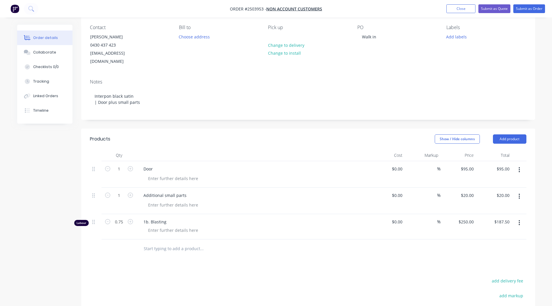
click at [518, 165] on button "button" at bounding box center [520, 170] width 14 height 10
click at [402, 252] on div "Products Show / Hide columns Add product Qty Cost Markup Price Total 1 Door $0.…" at bounding box center [308, 264] width 454 height 270
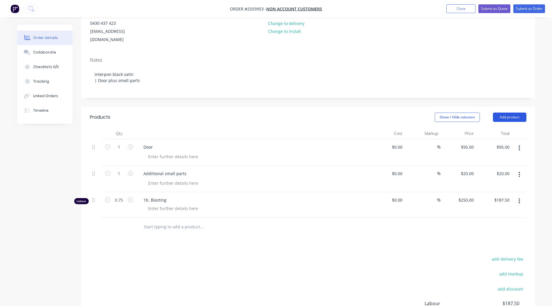
click at [504, 113] on button "Add product" at bounding box center [509, 117] width 33 height 9
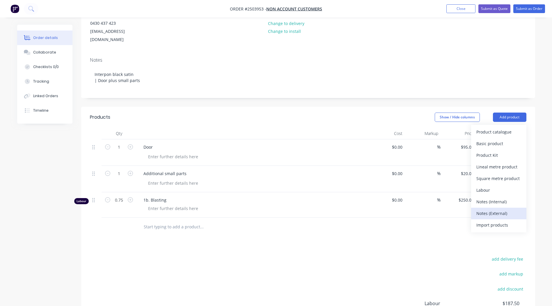
click at [504, 209] on div "Notes (External)" at bounding box center [499, 213] width 45 height 8
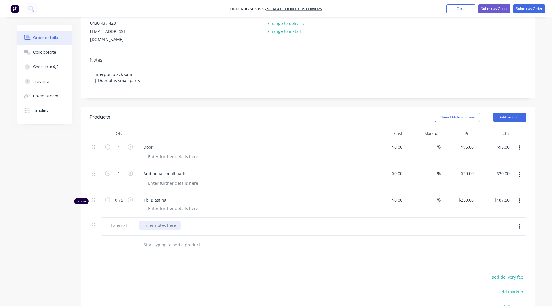
click at [168, 221] on div at bounding box center [160, 225] width 42 height 8
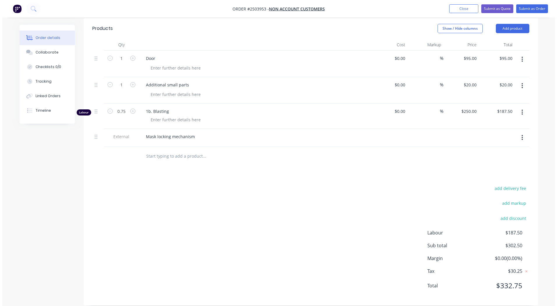
scroll to position [0, 0]
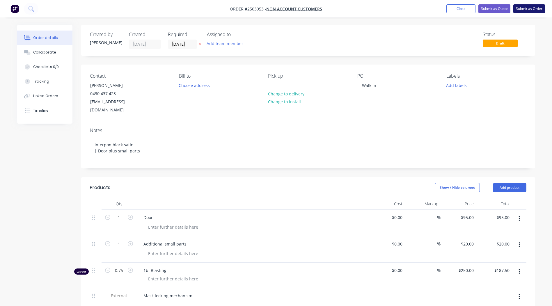
click at [528, 8] on button "Submit as Order" at bounding box center [530, 8] width 32 height 9
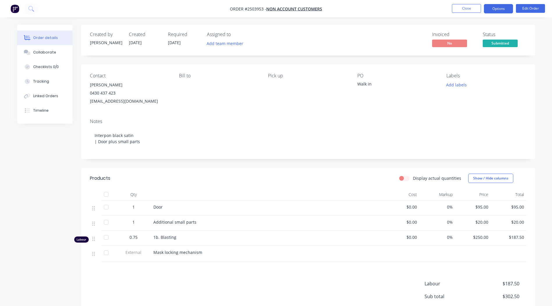
click at [496, 6] on button "Options" at bounding box center [498, 8] width 29 height 9
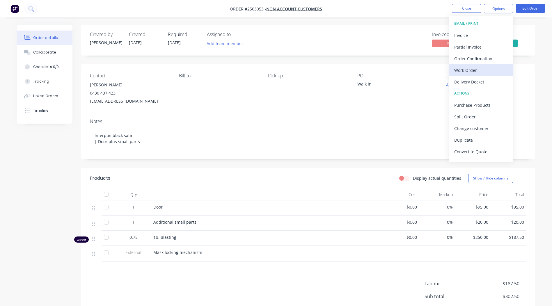
click at [471, 73] on div "Work Order" at bounding box center [481, 70] width 54 height 8
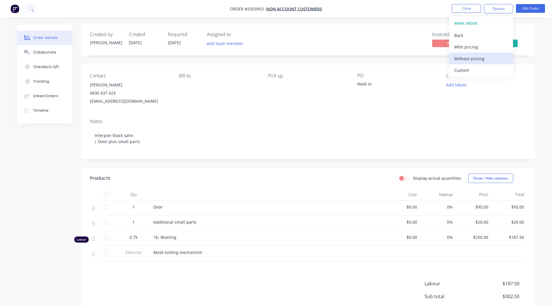
click at [484, 59] on div "Without pricing" at bounding box center [481, 58] width 54 height 8
click at [379, 64] on div "Contact [PERSON_NAME] 0430 437 423 [EMAIL_ADDRESS][DOMAIN_NAME] [PERSON_NAME] t…" at bounding box center [308, 89] width 454 height 50
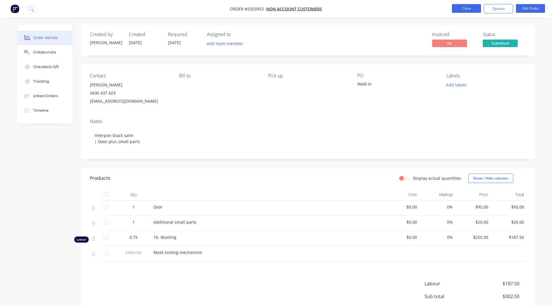
click at [474, 12] on button "Close" at bounding box center [466, 8] width 29 height 9
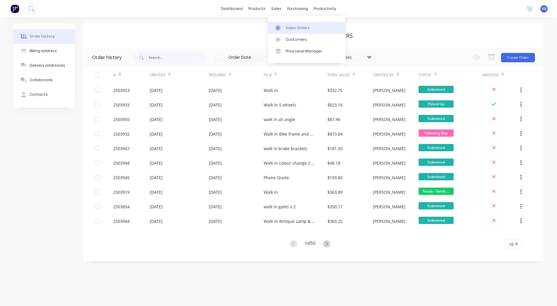
click at [290, 29] on div "Sales Orders" at bounding box center [298, 27] width 24 height 5
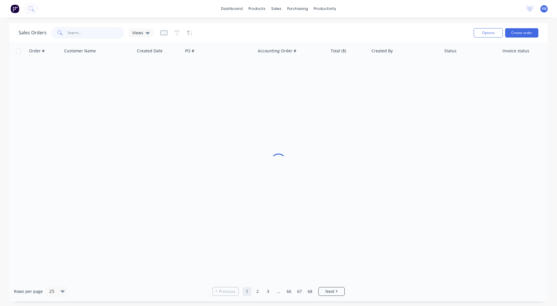
click at [91, 36] on input "text" at bounding box center [96, 33] width 57 height 12
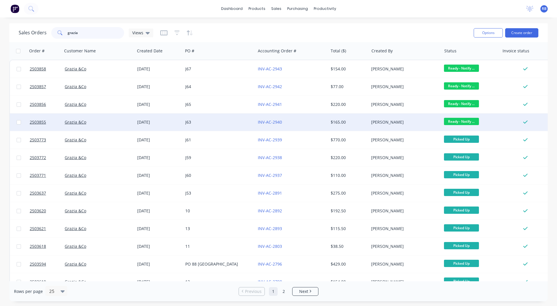
type input "grazia"
click at [450, 120] on span "Ready - Notify ..." at bounding box center [461, 121] width 35 height 7
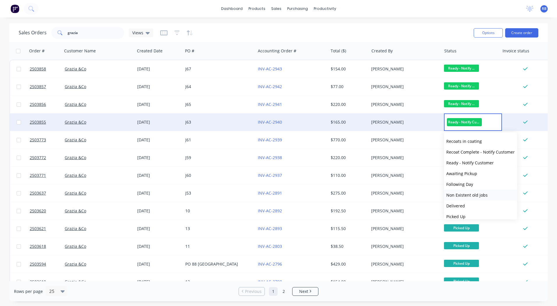
scroll to position [219, 0]
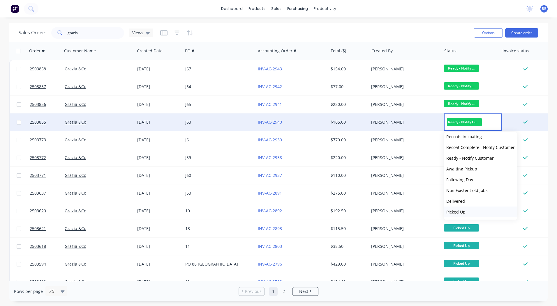
click at [462, 214] on span "Picked Up" at bounding box center [455, 212] width 19 height 6
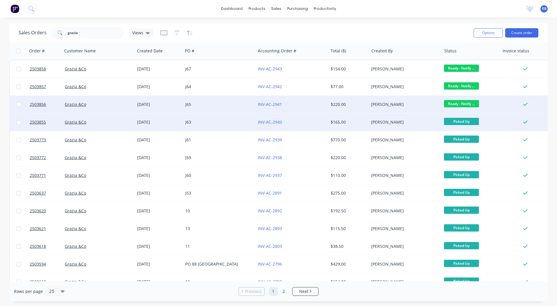
click at [459, 107] on span "Ready - Notify ..." at bounding box center [461, 103] width 35 height 7
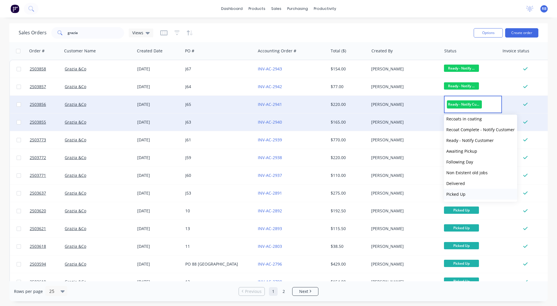
click at [463, 195] on span "Picked Up" at bounding box center [455, 195] width 19 height 6
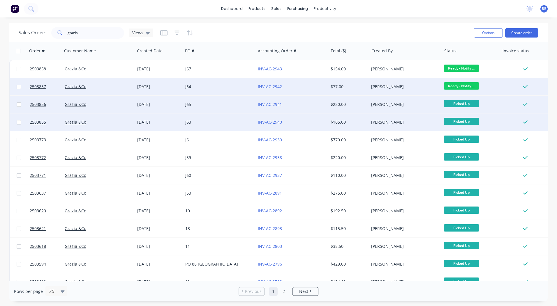
click at [457, 85] on span "Ready - Notify ..." at bounding box center [461, 85] width 35 height 7
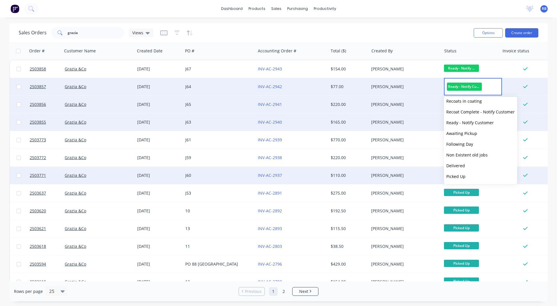
click at [466, 175] on button "Picked Up" at bounding box center [480, 176] width 73 height 11
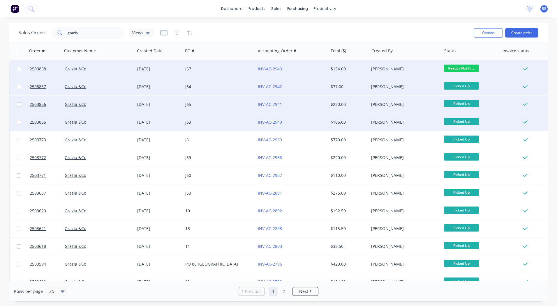
click at [459, 67] on span "Ready - Notify ..." at bounding box center [461, 68] width 35 height 7
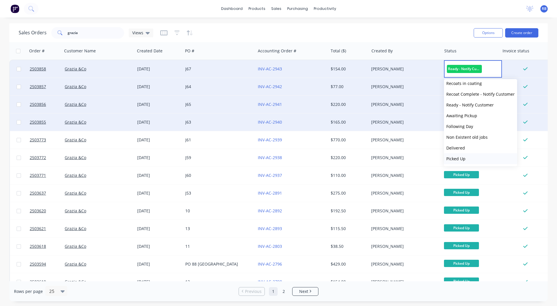
click at [463, 157] on span "Picked Up" at bounding box center [455, 159] width 19 height 6
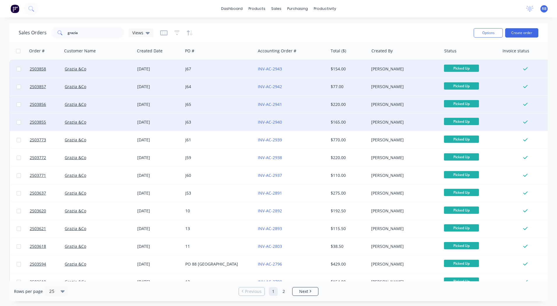
click at [447, 28] on div "Sales Orders grazia Views" at bounding box center [244, 33] width 450 height 14
click at [285, 26] on link "Sales Orders" at bounding box center [306, 28] width 77 height 12
click at [379, 17] on div "dashboard products sales purchasing productivity dashboard products Product Cat…" at bounding box center [278, 8] width 557 height 17
click at [290, 21] on div "Sales Orders Customers Price Level Manager" at bounding box center [306, 39] width 77 height 47
click at [291, 22] on link "Sales Orders" at bounding box center [306, 28] width 77 height 12
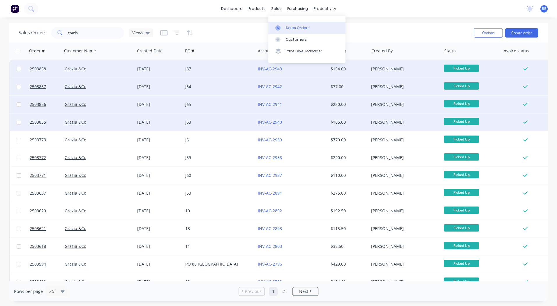
click at [401, 36] on div "Sales Orders grazia Views" at bounding box center [244, 33] width 450 height 14
drag, startPoint x: 547, startPoint y: 73, endPoint x: 547, endPoint y: 79, distance: 5.8
click at [547, 79] on div "Sales Orders grazia Views Options Create order Order # Customer Name Created Da…" at bounding box center [278, 162] width 557 height 278
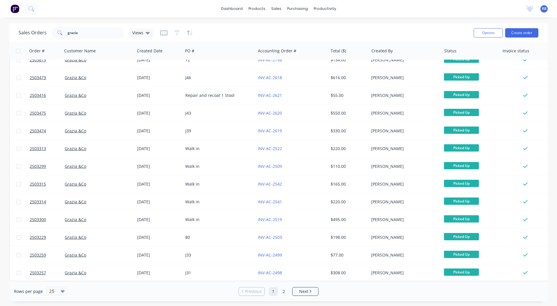
scroll to position [0, 0]
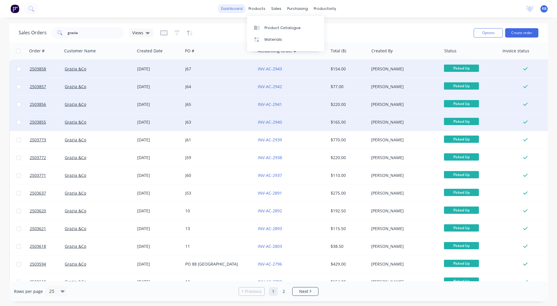
click at [242, 9] on link "dashboard" at bounding box center [231, 8] width 27 height 9
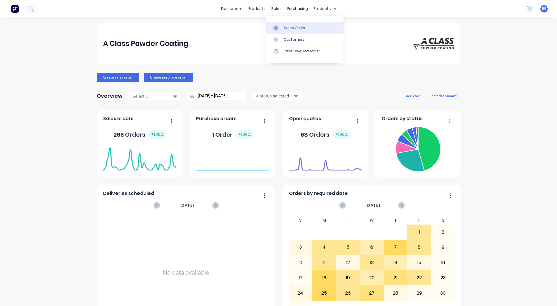
click at [277, 24] on link "Sales Orders" at bounding box center [304, 28] width 77 height 12
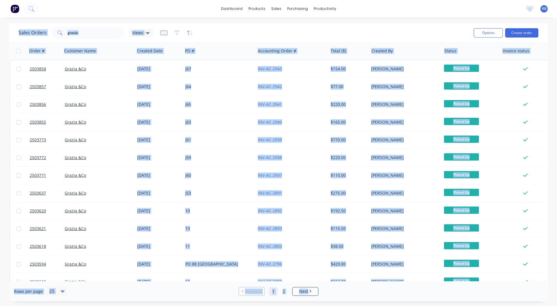
drag, startPoint x: 7, startPoint y: 26, endPoint x: 507, endPoint y: 291, distance: 565.7
click at [507, 291] on div "Sales Orders grazia Views Options Create order Order # Customer Name Created Da…" at bounding box center [278, 162] width 557 height 278
click at [550, 183] on div "Sales Orders grazia Views Options Create order Order # Customer Name Created Da…" at bounding box center [278, 162] width 557 height 278
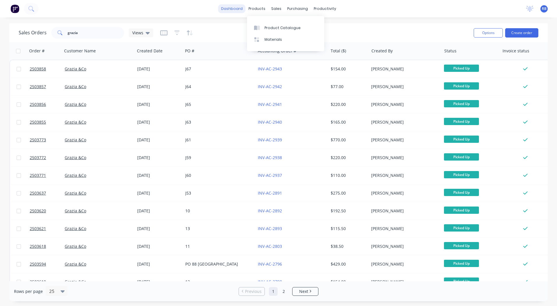
click at [228, 9] on link "dashboard" at bounding box center [231, 8] width 27 height 9
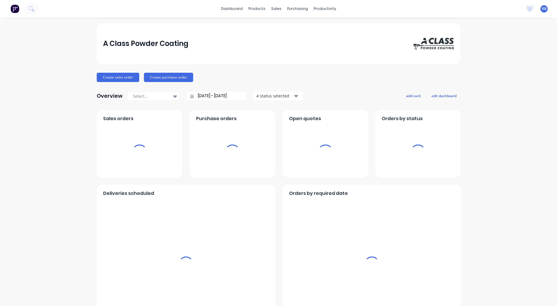
drag, startPoint x: 228, startPoint y: 9, endPoint x: 552, endPoint y: 49, distance: 327.1
click at [545, 54] on div "A Class Powder Coating Create sales order Create purchase order Overview Select…" at bounding box center [278, 287] width 557 height 528
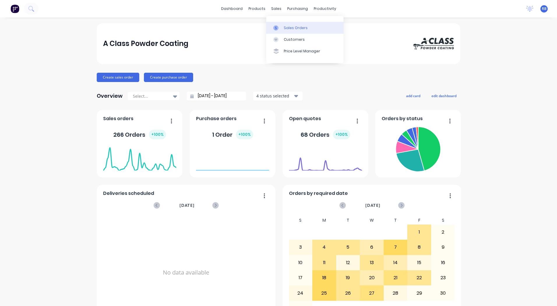
click at [284, 24] on link "Sales Orders" at bounding box center [304, 28] width 77 height 12
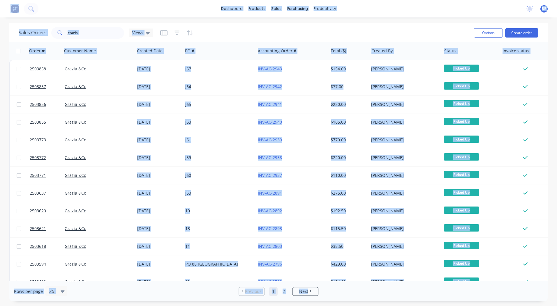
drag, startPoint x: 2, startPoint y: 16, endPoint x: 531, endPoint y: 295, distance: 598.5
click at [531, 295] on div "dashboard products sales purchasing productivity dashboard products Product Cat…" at bounding box center [278, 153] width 557 height 306
click at [394, 11] on div "dashboard products sales purchasing productivity dashboard products Product Cat…" at bounding box center [278, 8] width 557 height 17
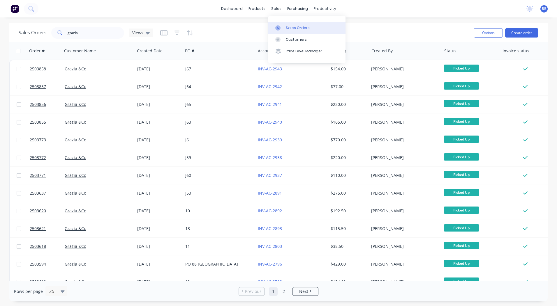
click at [284, 28] on link "Sales Orders" at bounding box center [306, 28] width 77 height 12
click at [282, 29] on div at bounding box center [279, 27] width 9 height 5
click at [236, 9] on link "dashboard" at bounding box center [231, 8] width 27 height 9
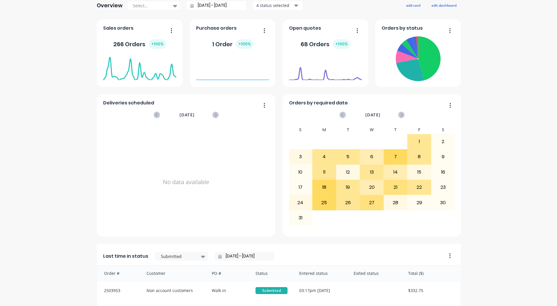
scroll to position [1, 0]
